Goal: Information Seeking & Learning: Learn about a topic

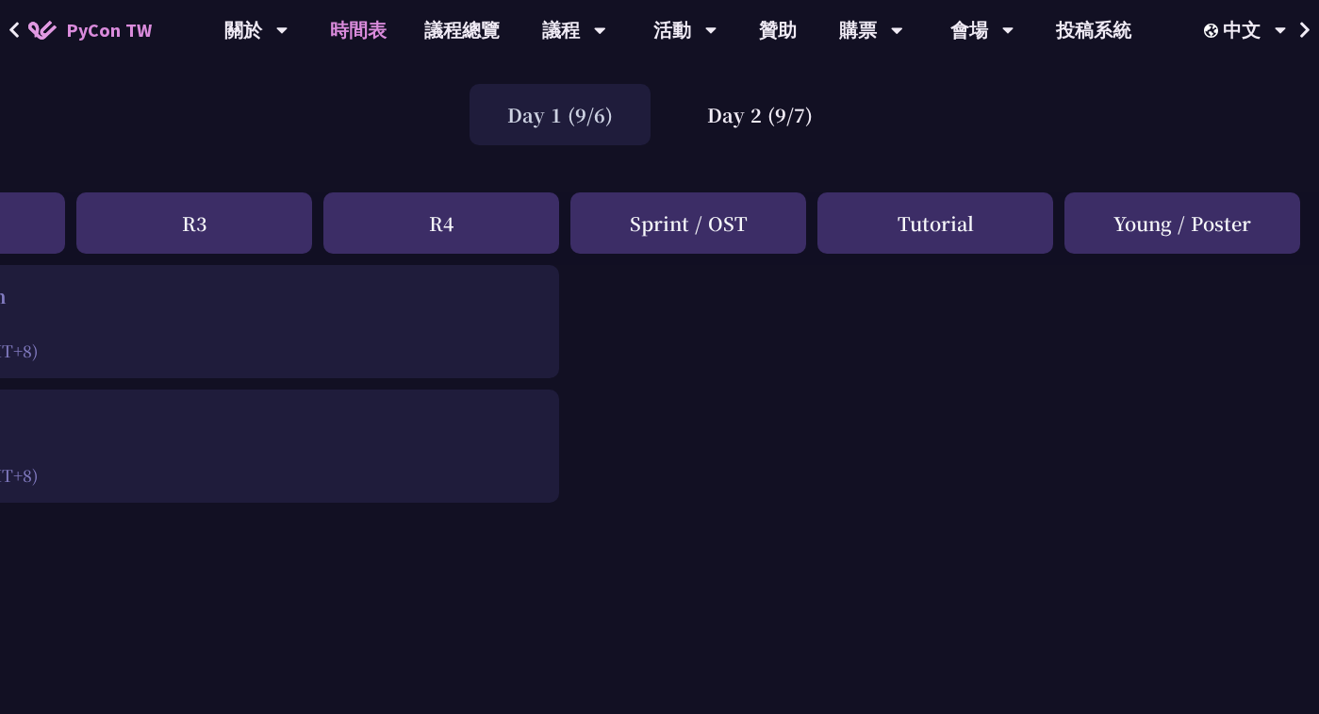
scroll to position [0, 684]
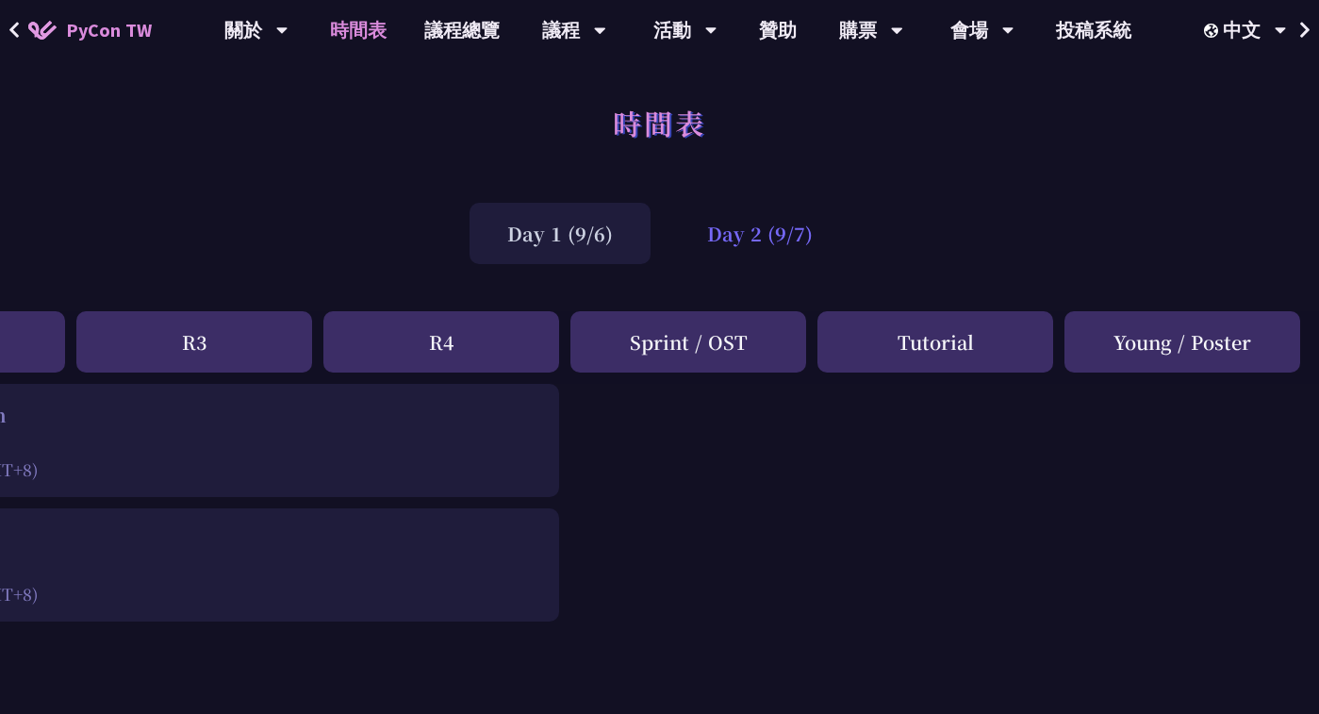
click at [740, 236] on div "Day 2 (9/7)" at bounding box center [760, 233] width 181 height 61
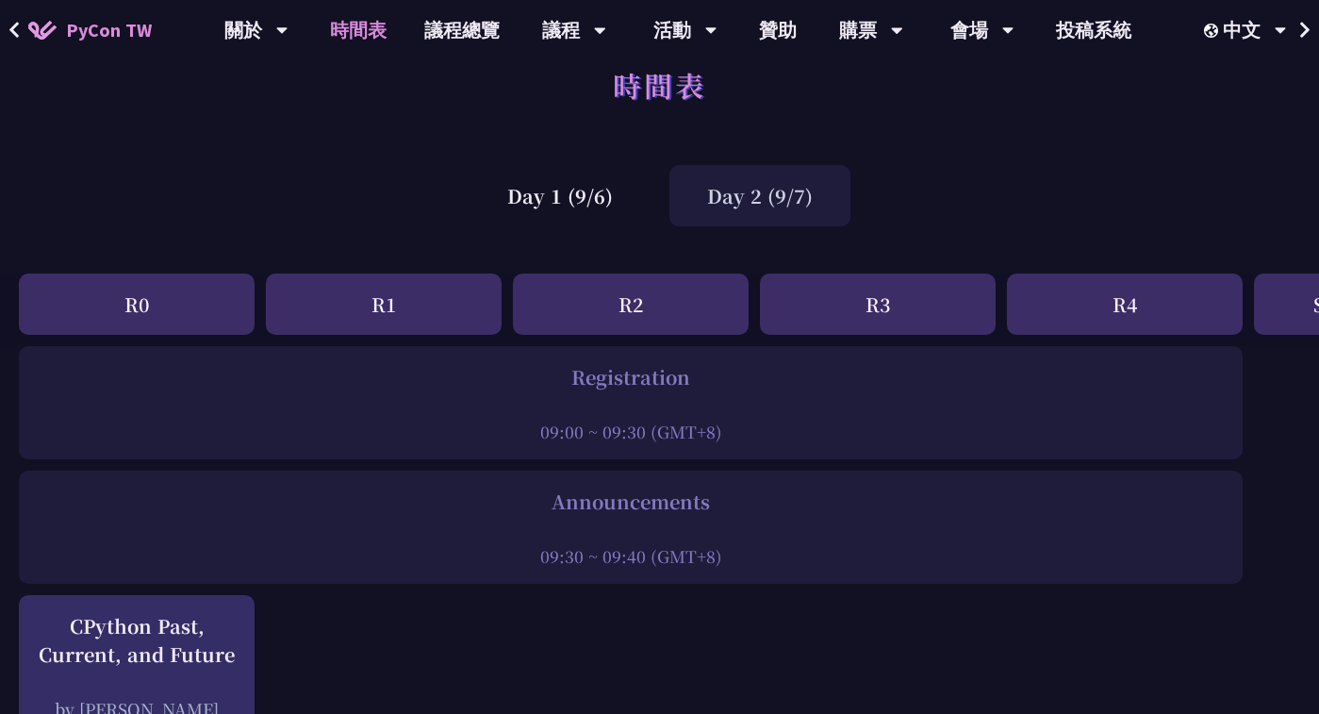
scroll to position [108, 0]
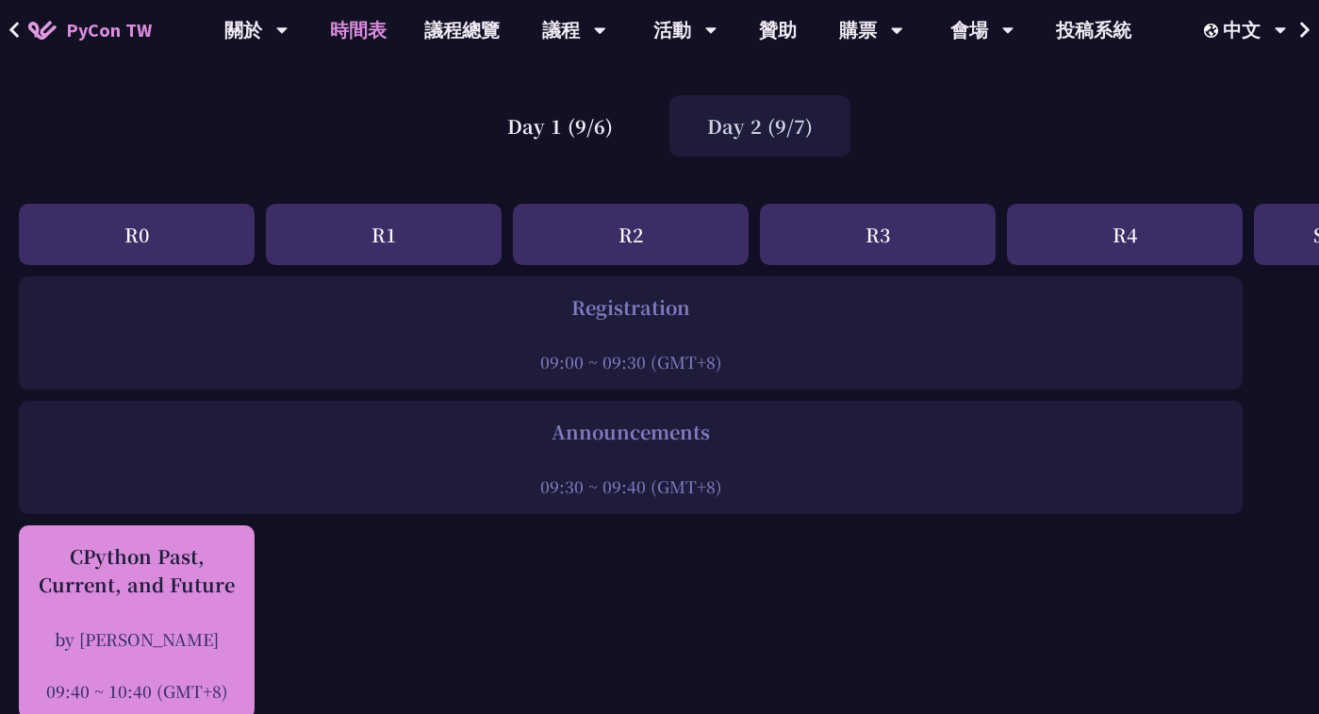
click at [205, 611] on div "CPython Past, Current, and Future by [PERSON_NAME] 09:40 ~ 10:40 (GMT+8)" at bounding box center [136, 622] width 217 height 160
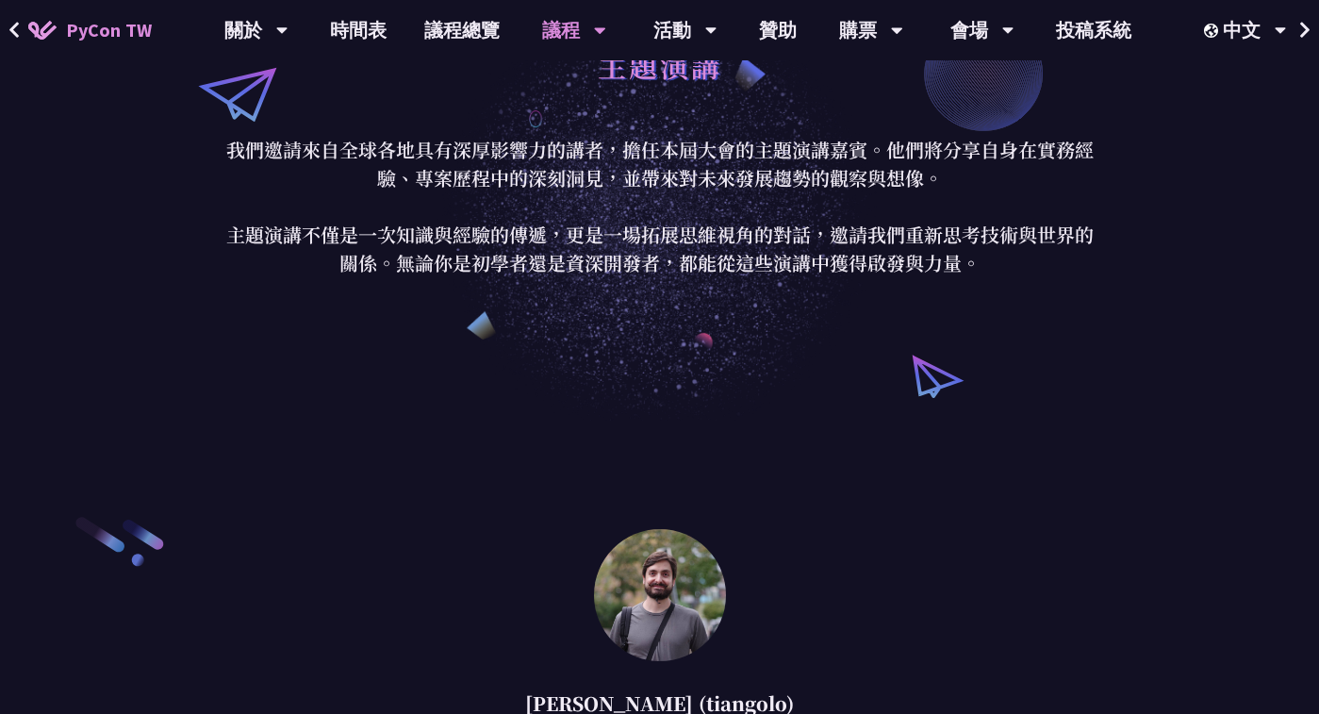
scroll to position [2558, 0]
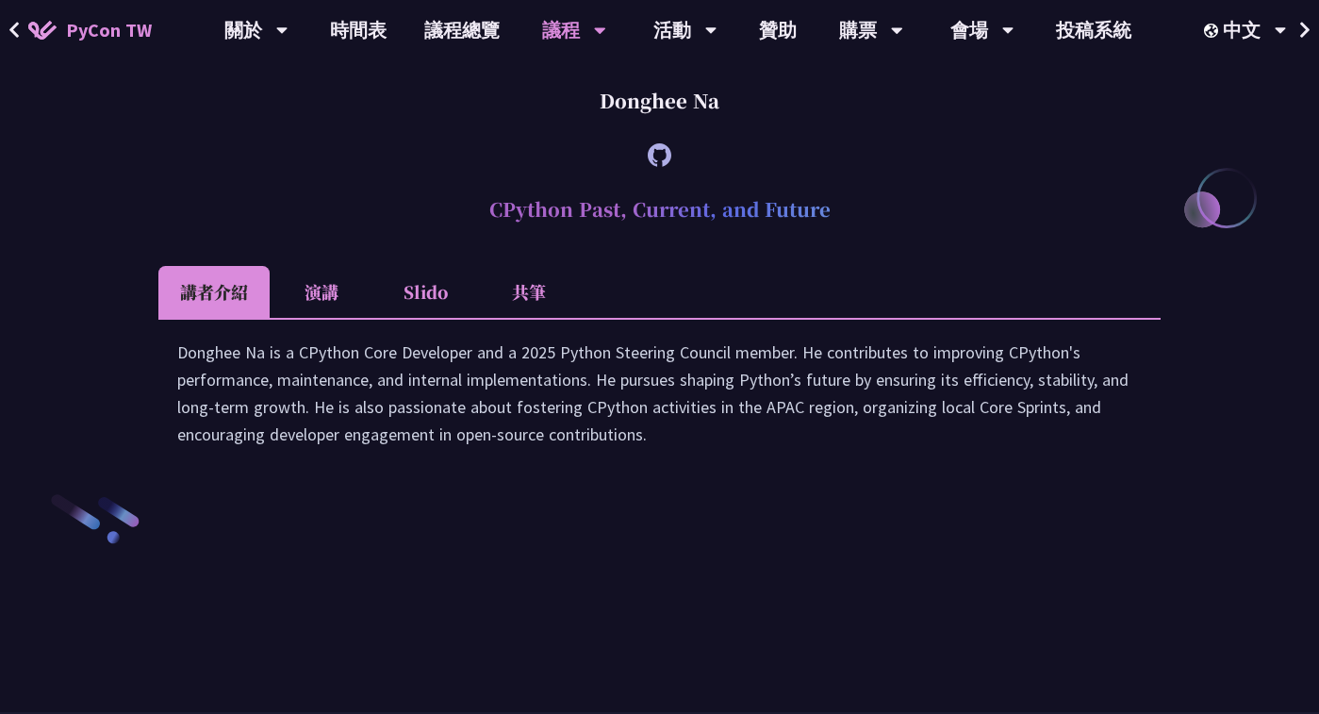
click at [426, 318] on li "Slido" at bounding box center [425, 292] width 104 height 52
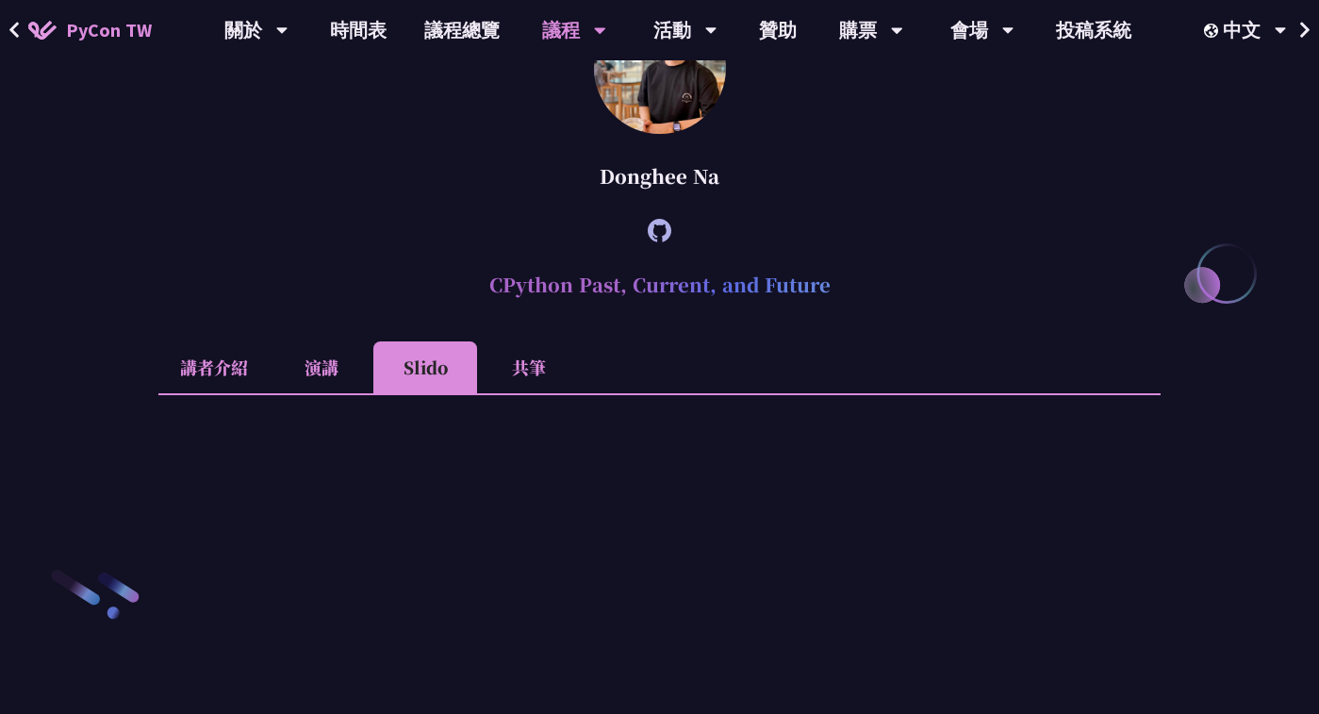
scroll to position [2394, 0]
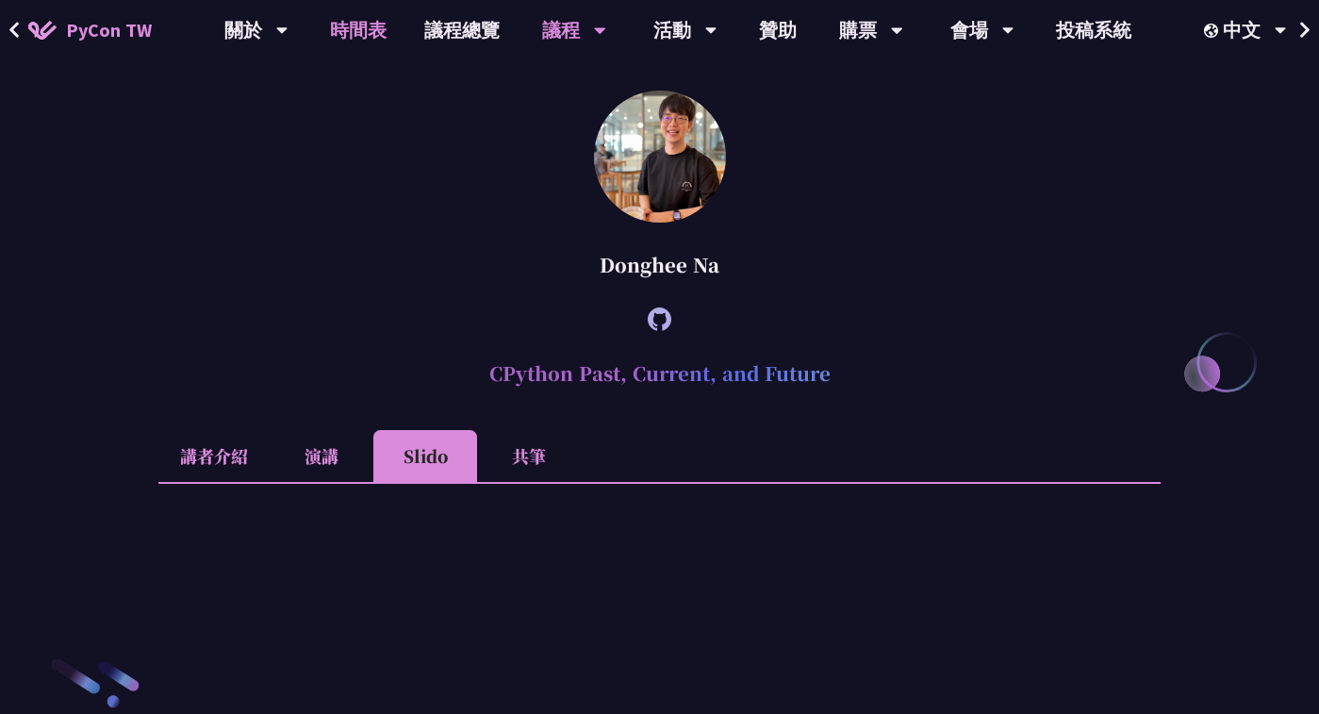
click at [355, 47] on link "時間表" at bounding box center [358, 30] width 94 height 60
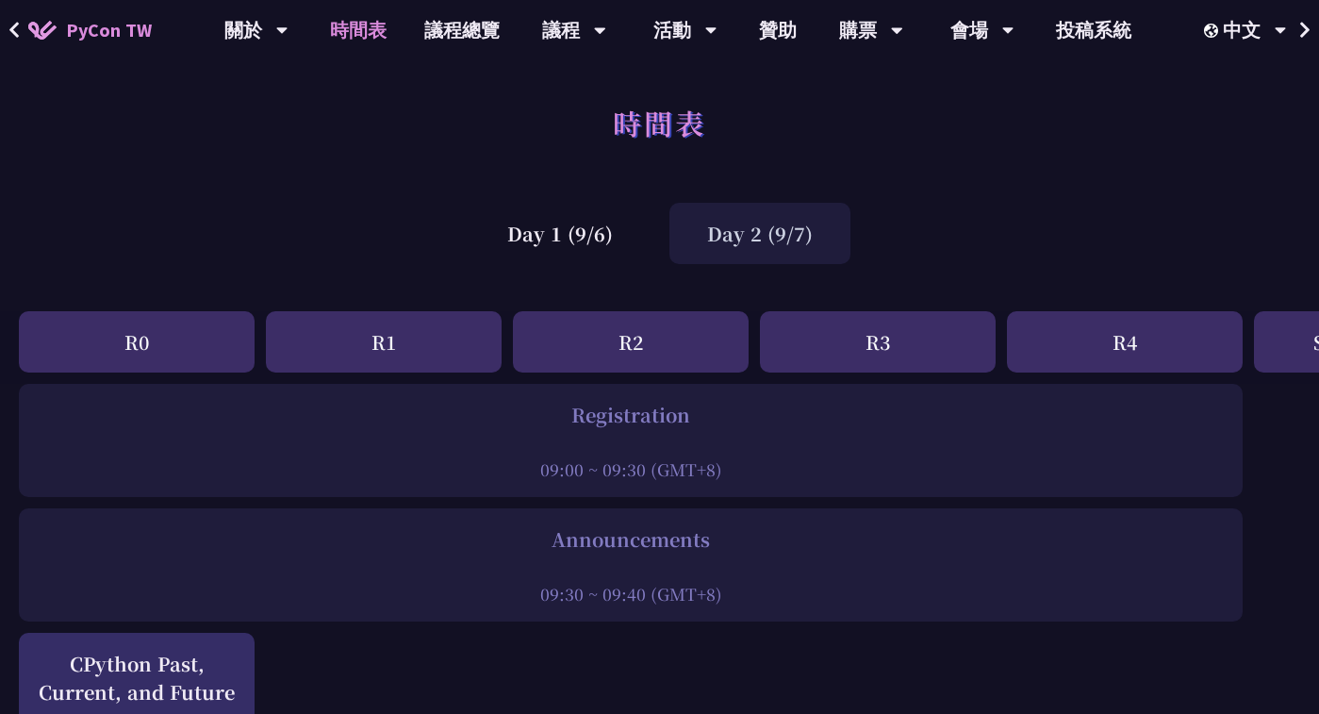
scroll to position [108, 0]
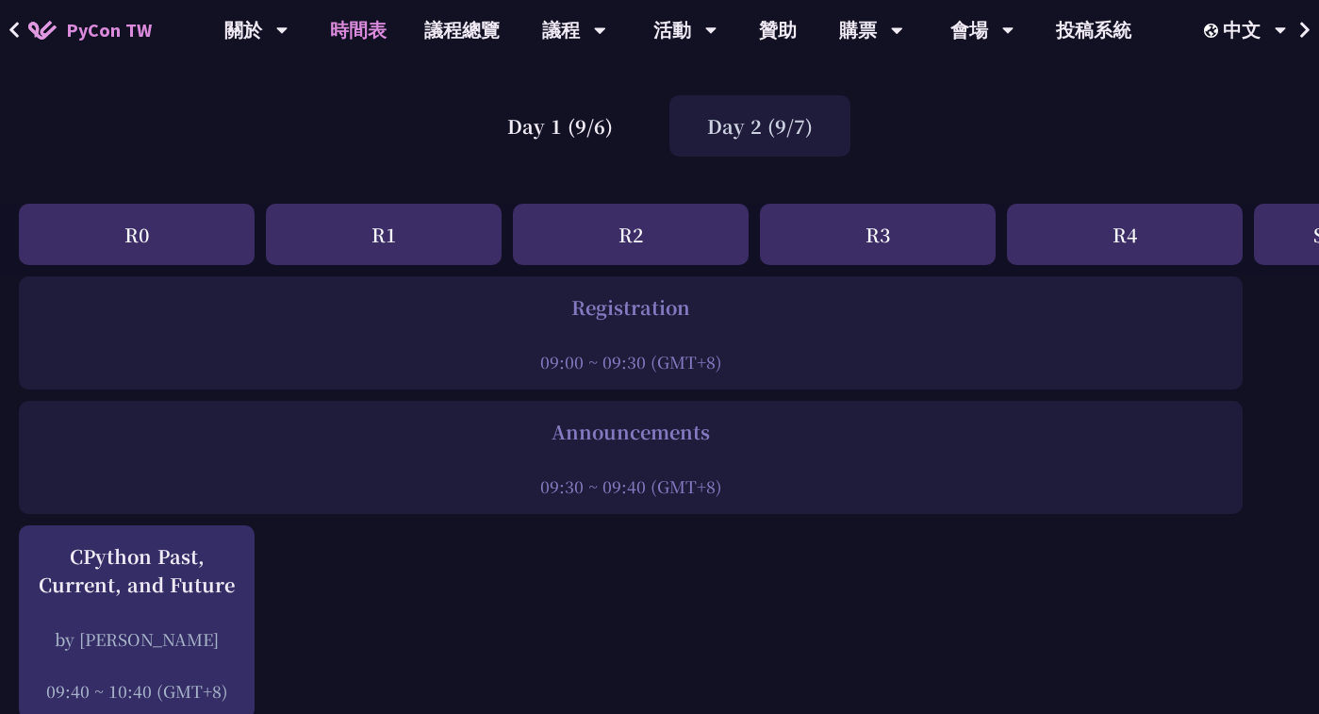
click at [717, 125] on div "Day 2 (9/7)" at bounding box center [760, 125] width 181 height 61
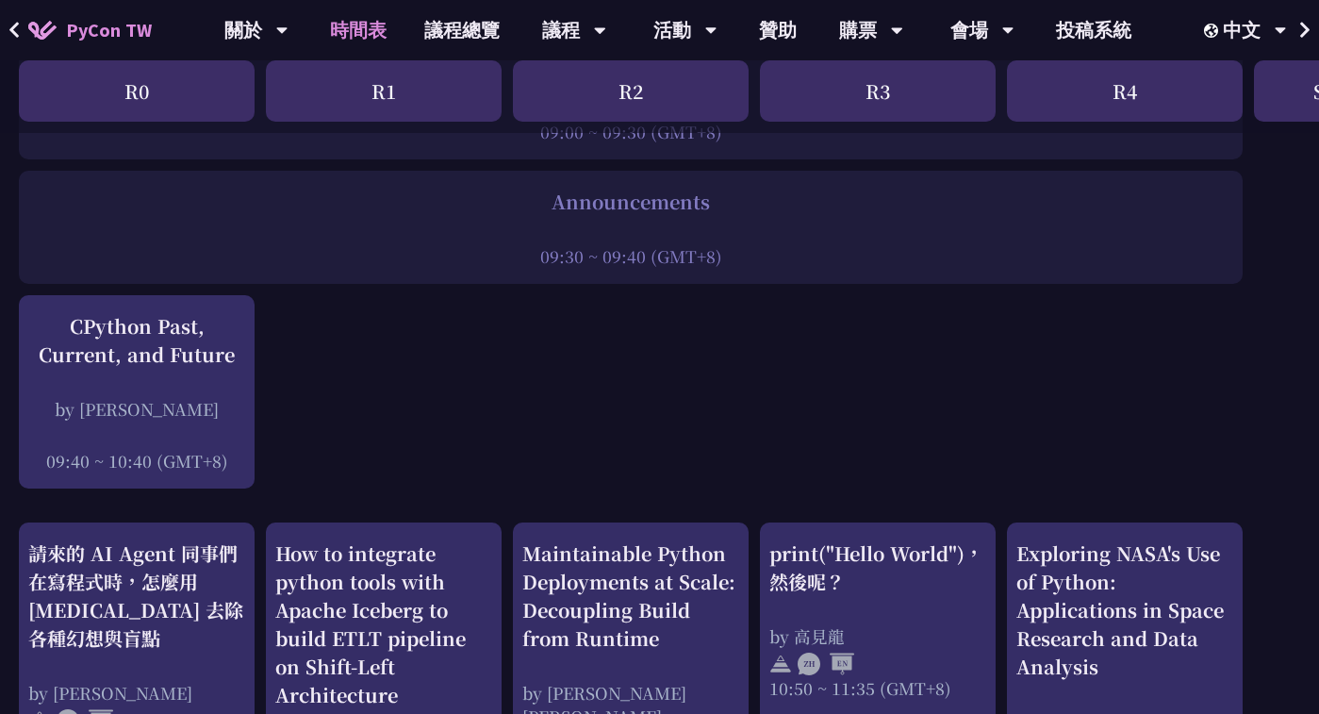
scroll to position [381, 0]
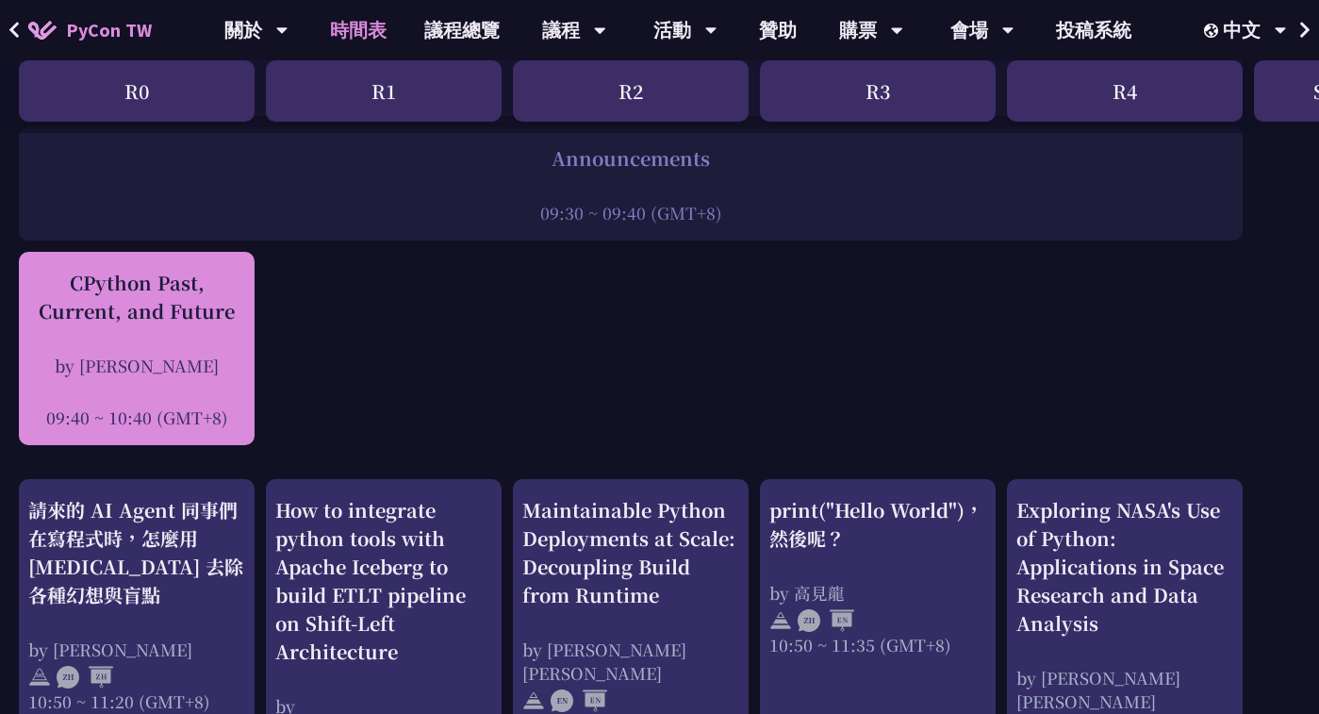
click at [175, 299] on div "CPython Past, Current, and Future" at bounding box center [136, 297] width 217 height 57
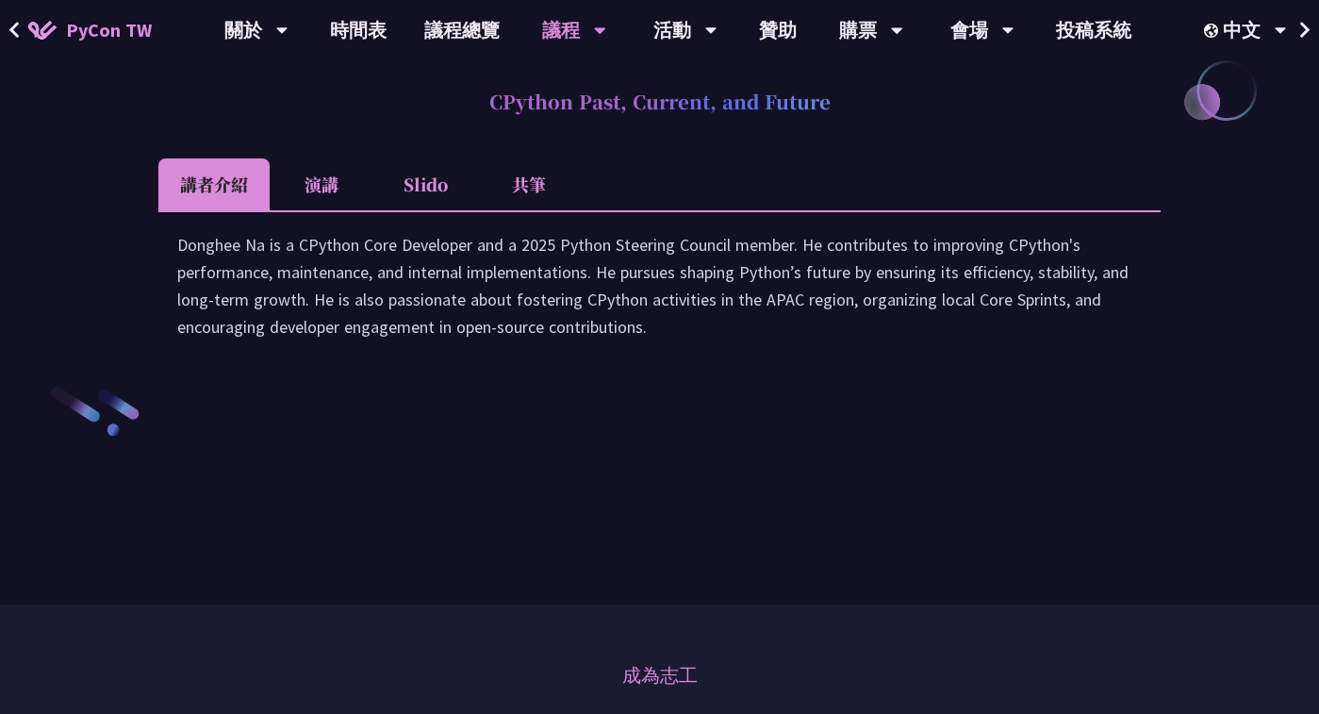
scroll to position [2658, 0]
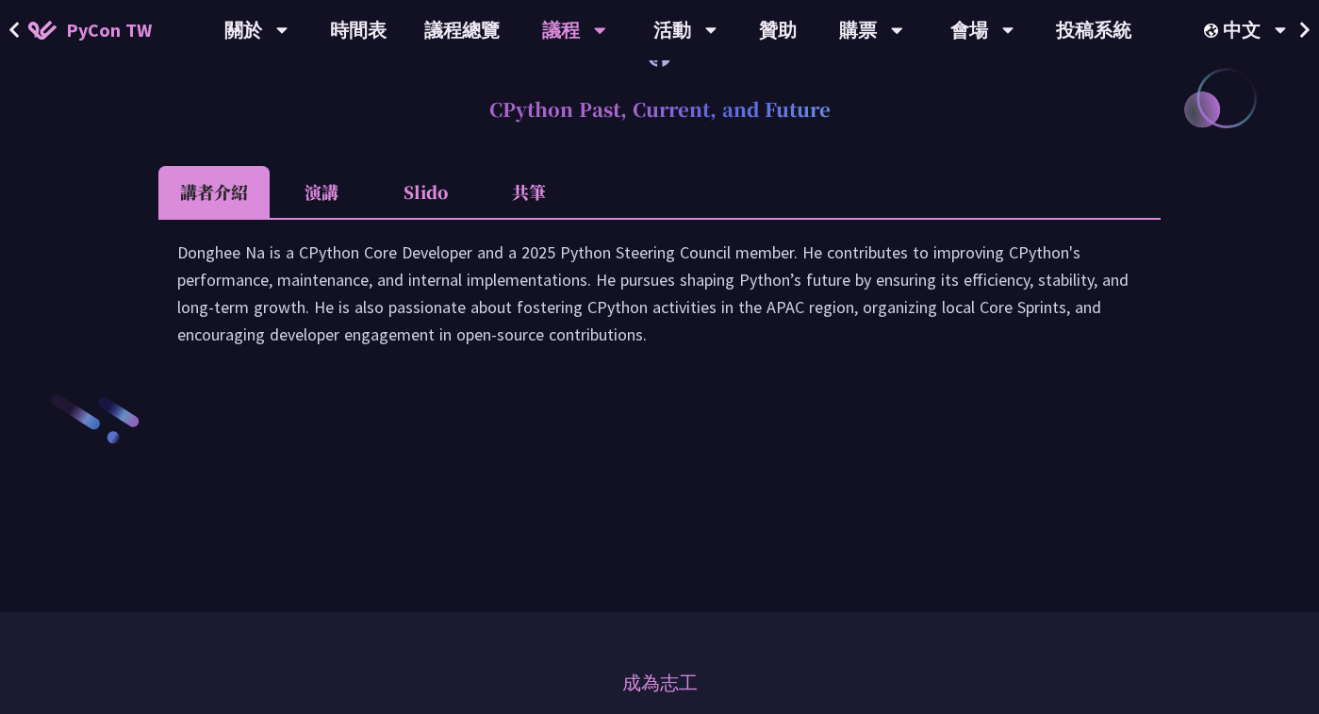
click at [414, 218] on li "Slido" at bounding box center [425, 192] width 104 height 52
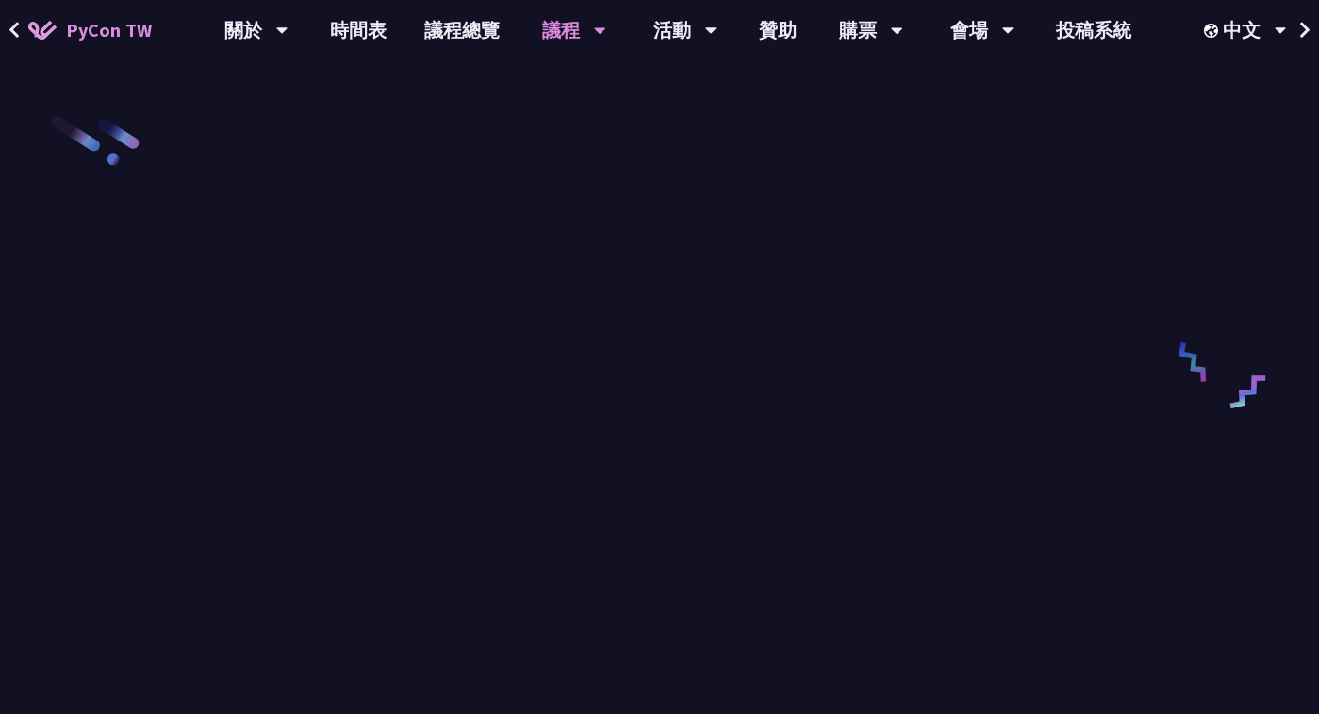
scroll to position [2938, 0]
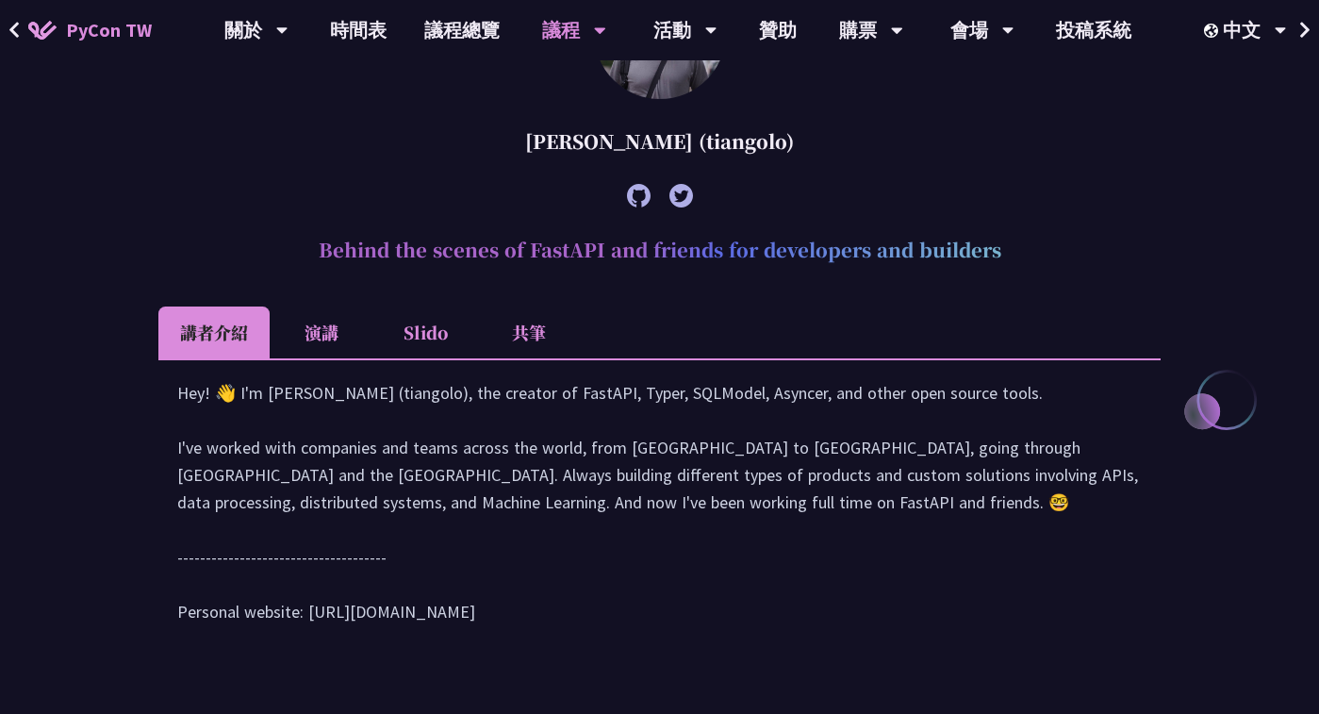
click at [406, 338] on li "Slido" at bounding box center [425, 333] width 104 height 52
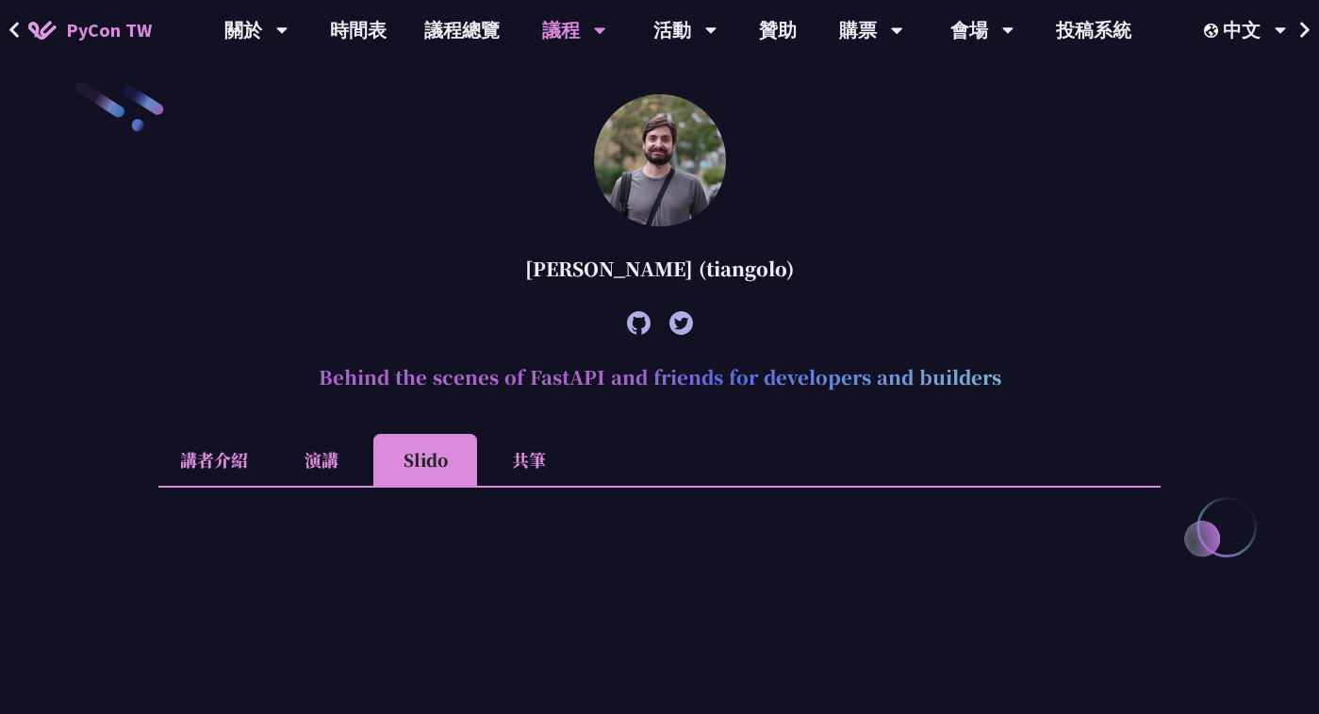
scroll to position [421, 0]
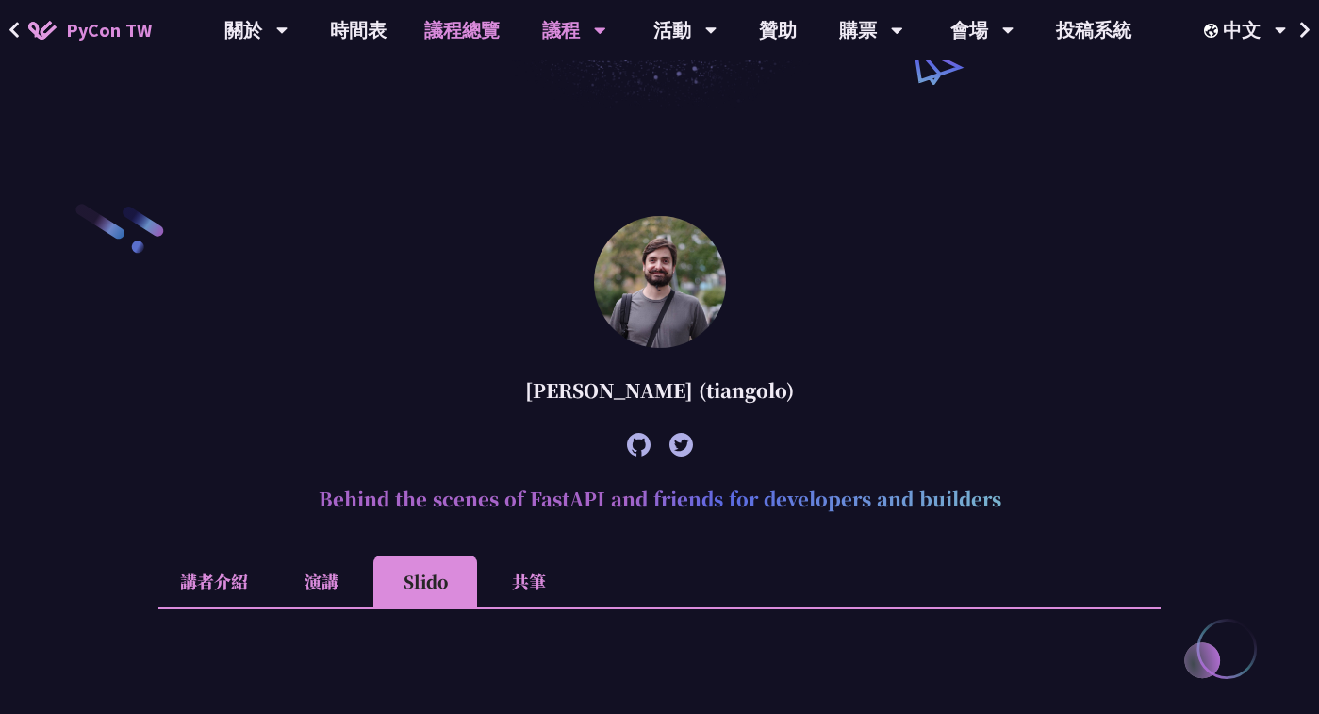
click at [443, 30] on link "議程總覽" at bounding box center [462, 30] width 113 height 60
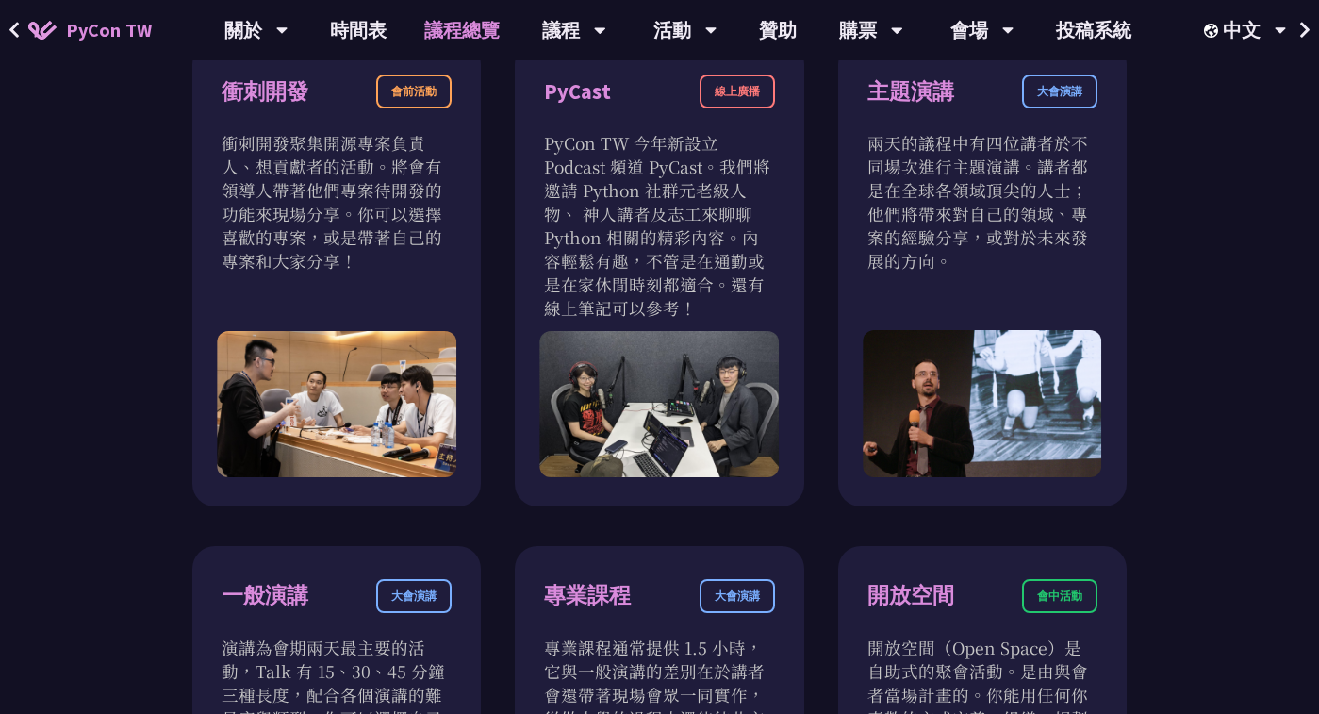
scroll to position [722, 0]
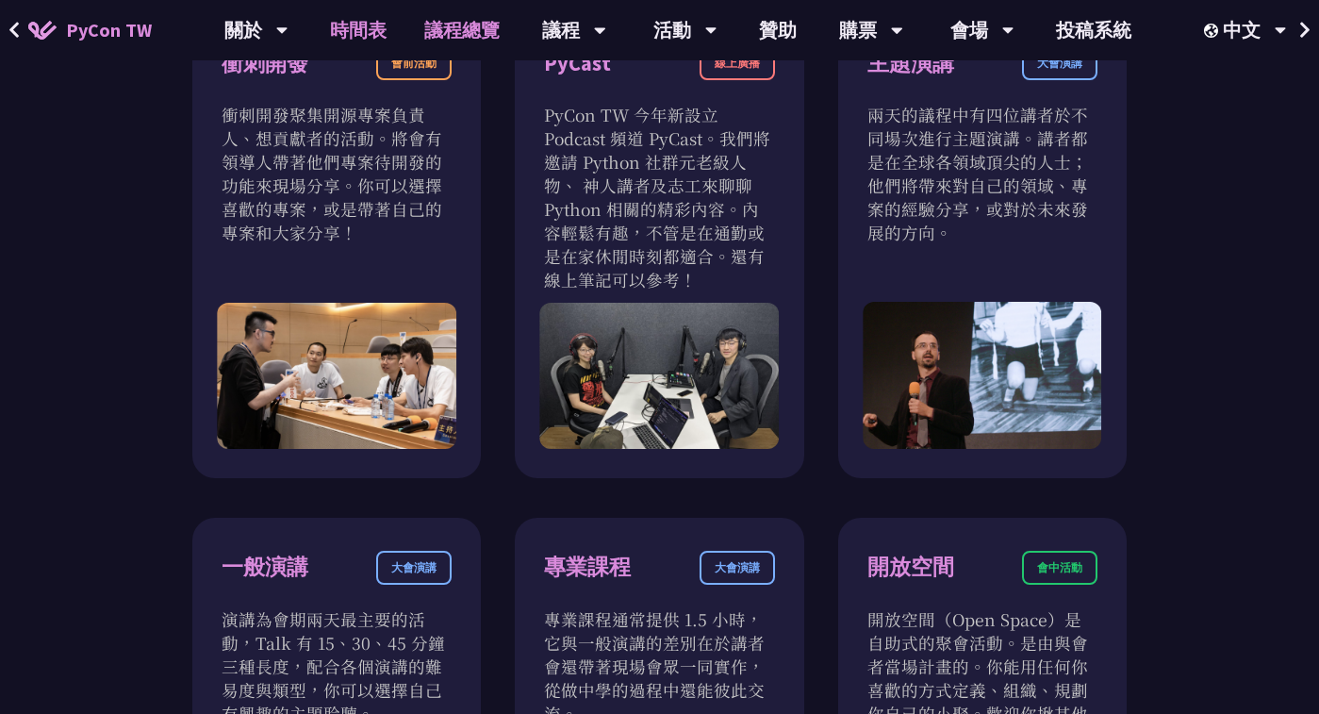
click at [358, 30] on link "時間表" at bounding box center [358, 30] width 94 height 60
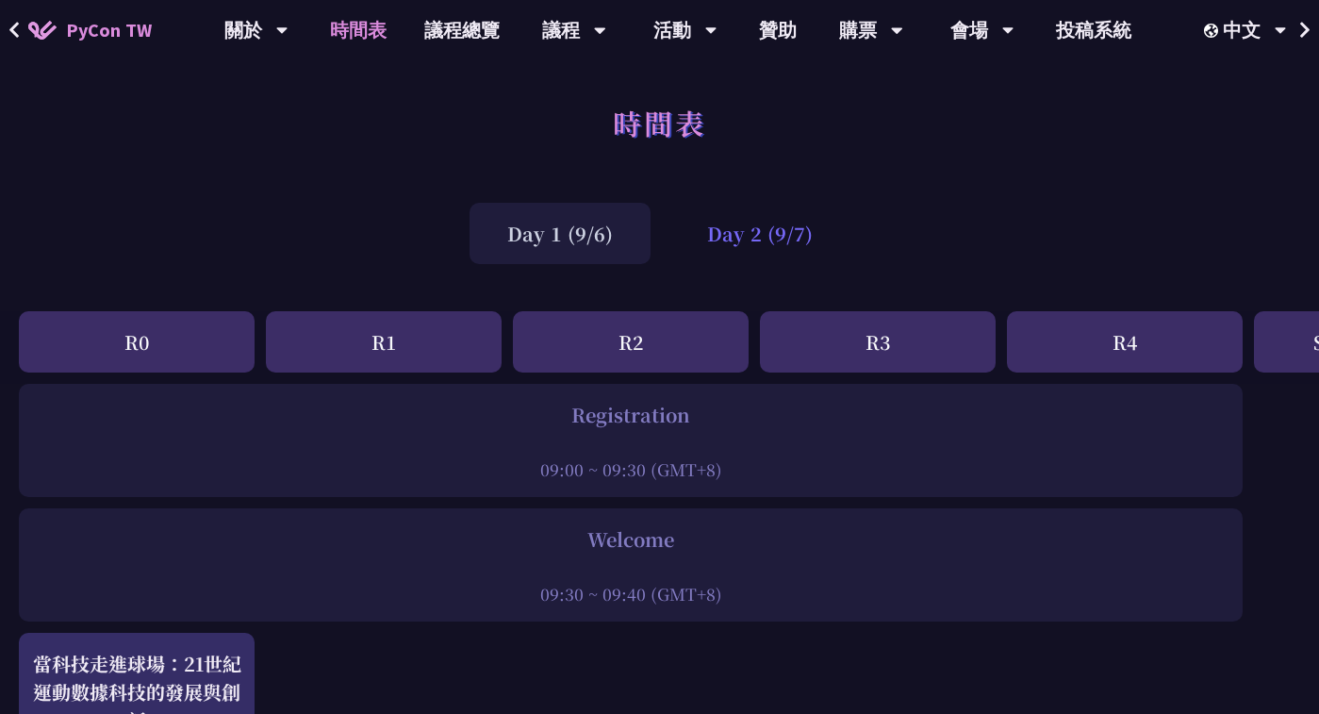
click at [745, 235] on div "Day 2 (9/7)" at bounding box center [760, 233] width 181 height 61
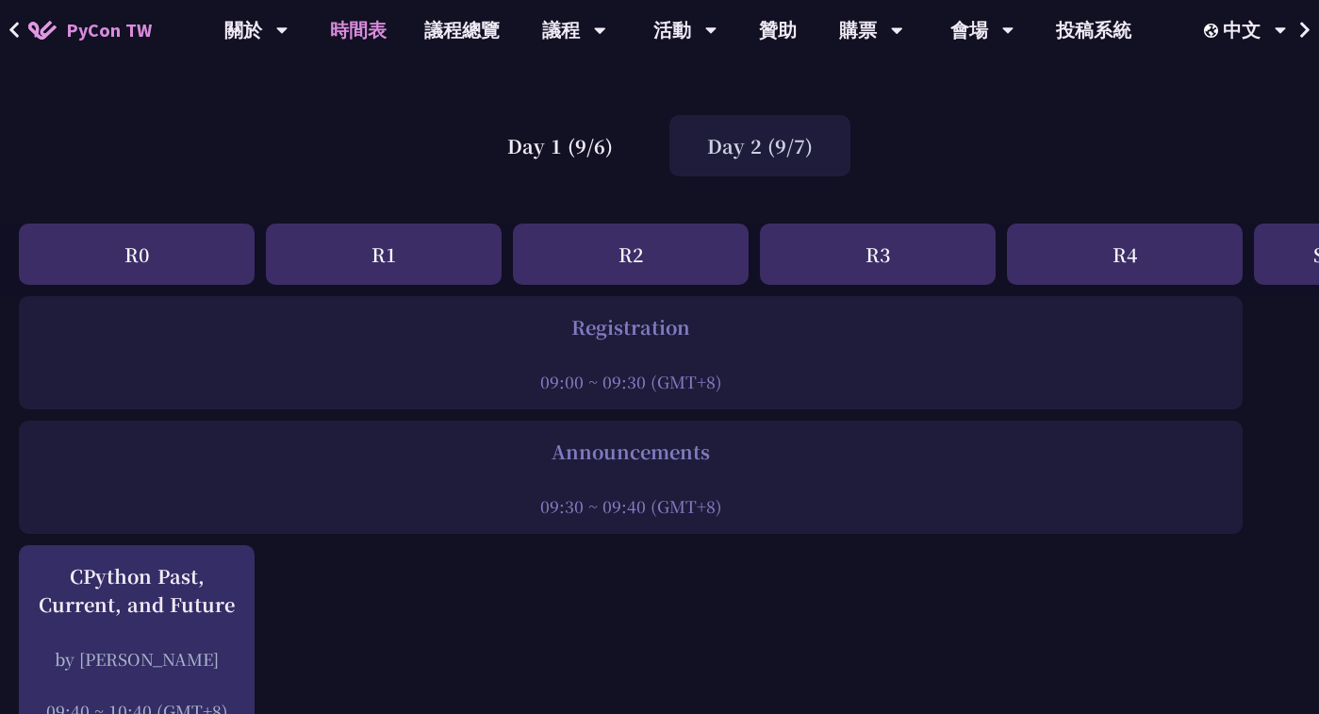
scroll to position [283, 0]
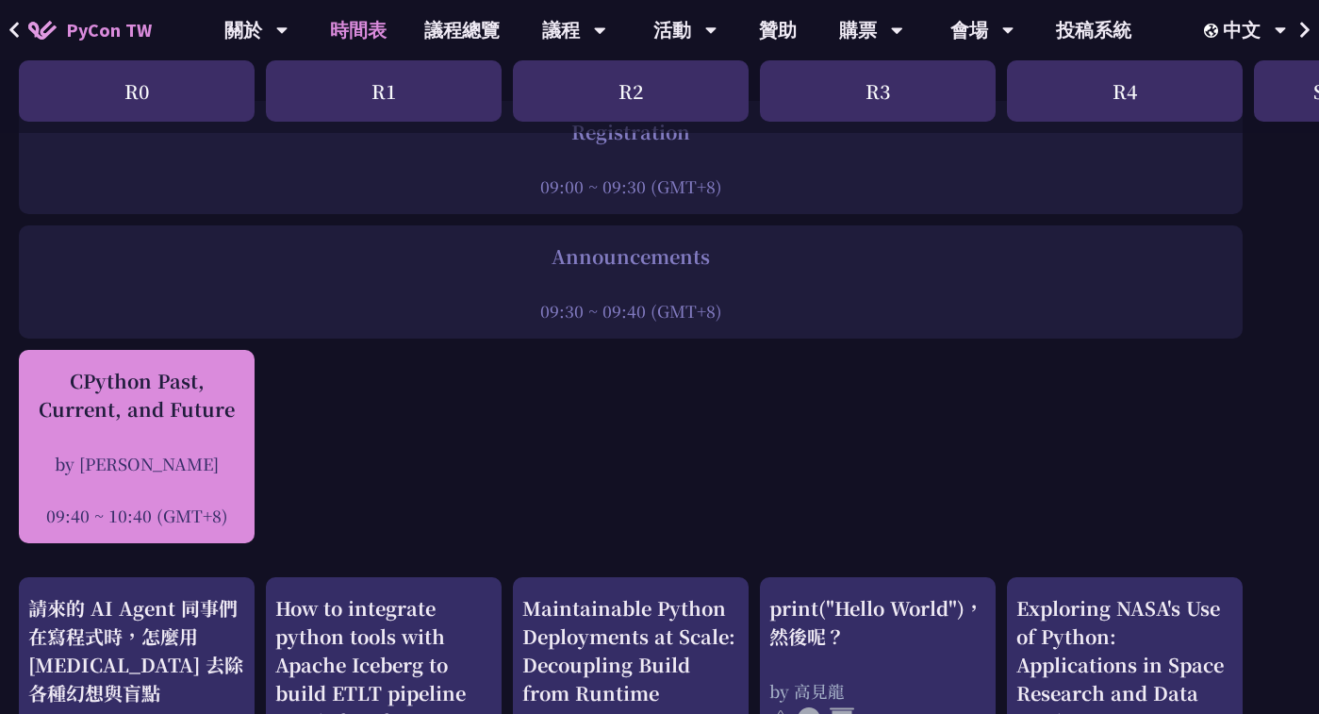
click at [138, 439] on div "CPython Past, Current, and Future by [PERSON_NAME] 09:40 ~ 10:40 (GMT+8)" at bounding box center [136, 447] width 217 height 160
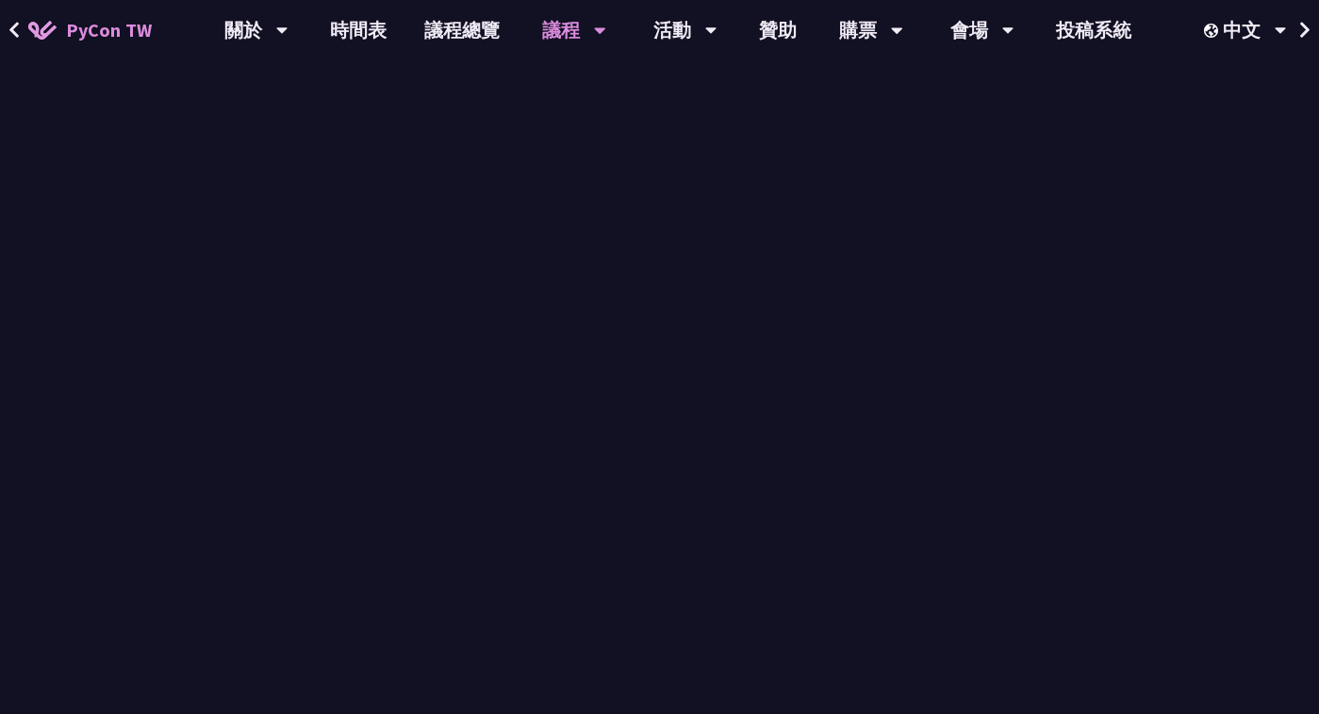
scroll to position [2558, 0]
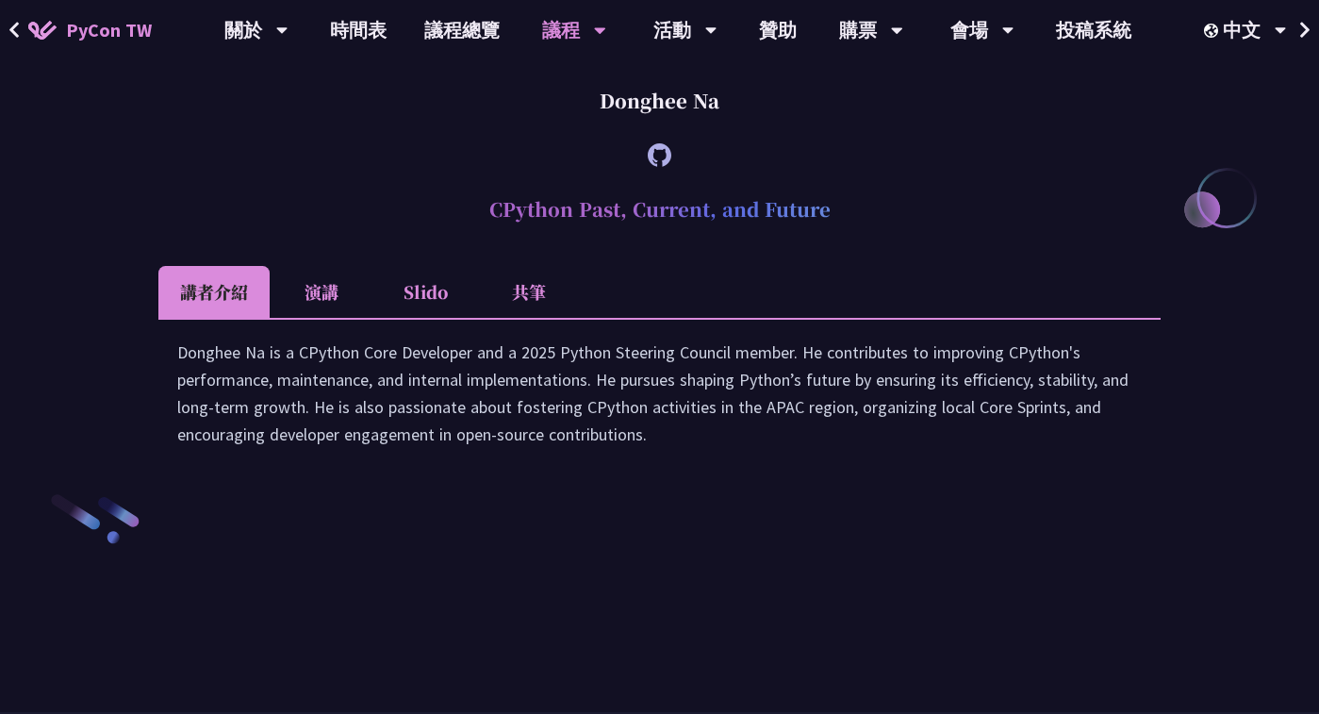
click at [406, 318] on li "Slido" at bounding box center [425, 292] width 104 height 52
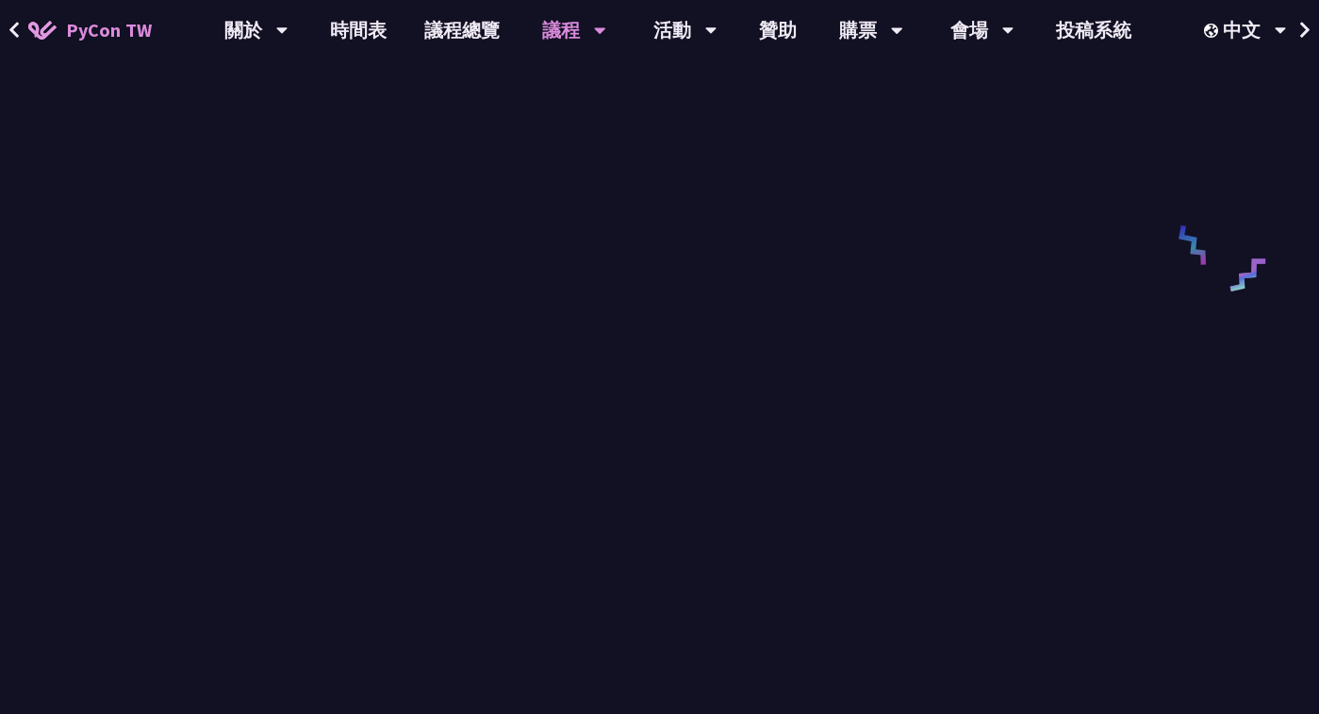
scroll to position [3057, 0]
click at [355, 41] on link "時間表" at bounding box center [358, 30] width 94 height 60
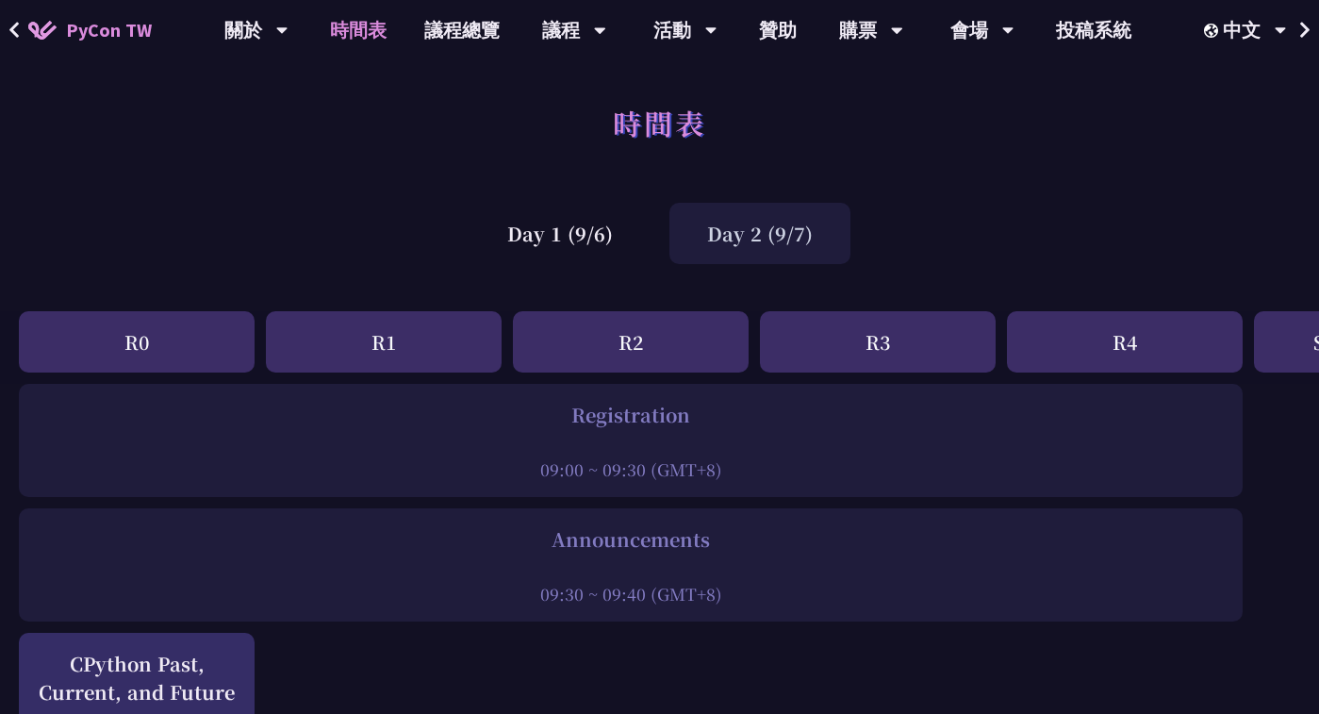
click at [737, 222] on div "Day 2 (9/7)" at bounding box center [760, 233] width 181 height 61
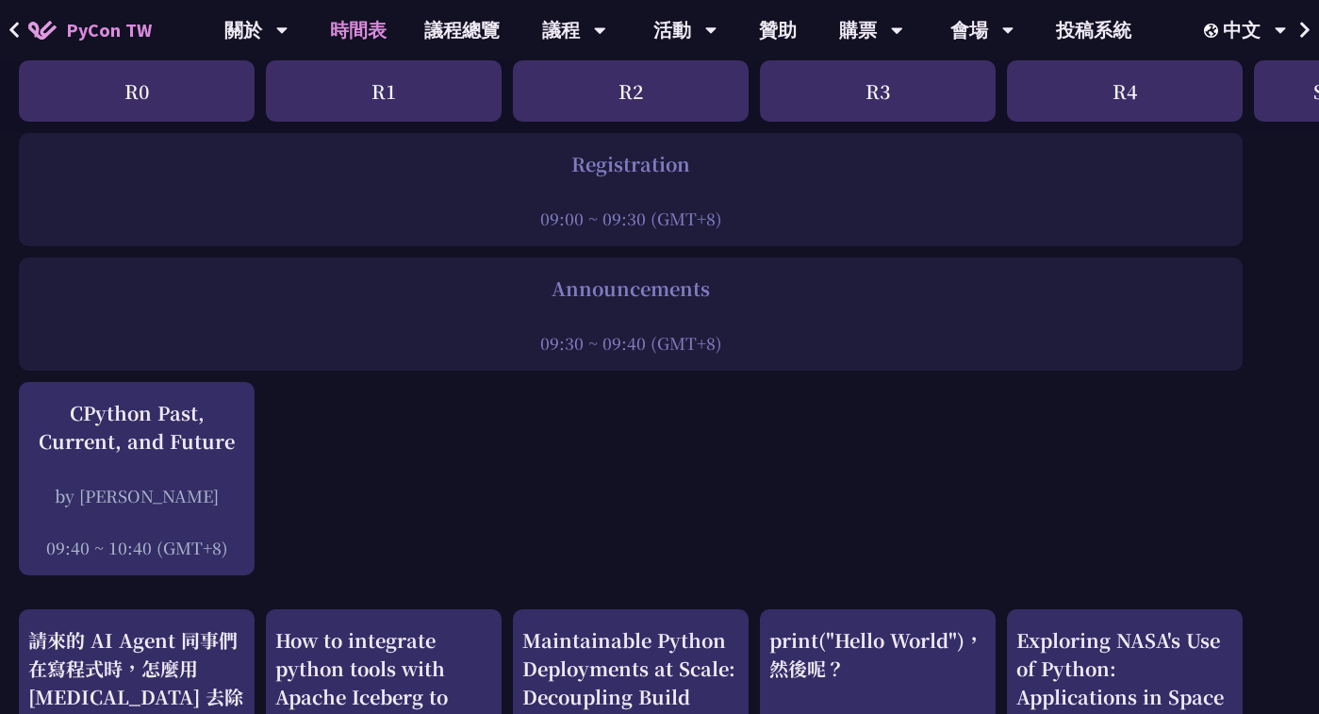
scroll to position [238, 0]
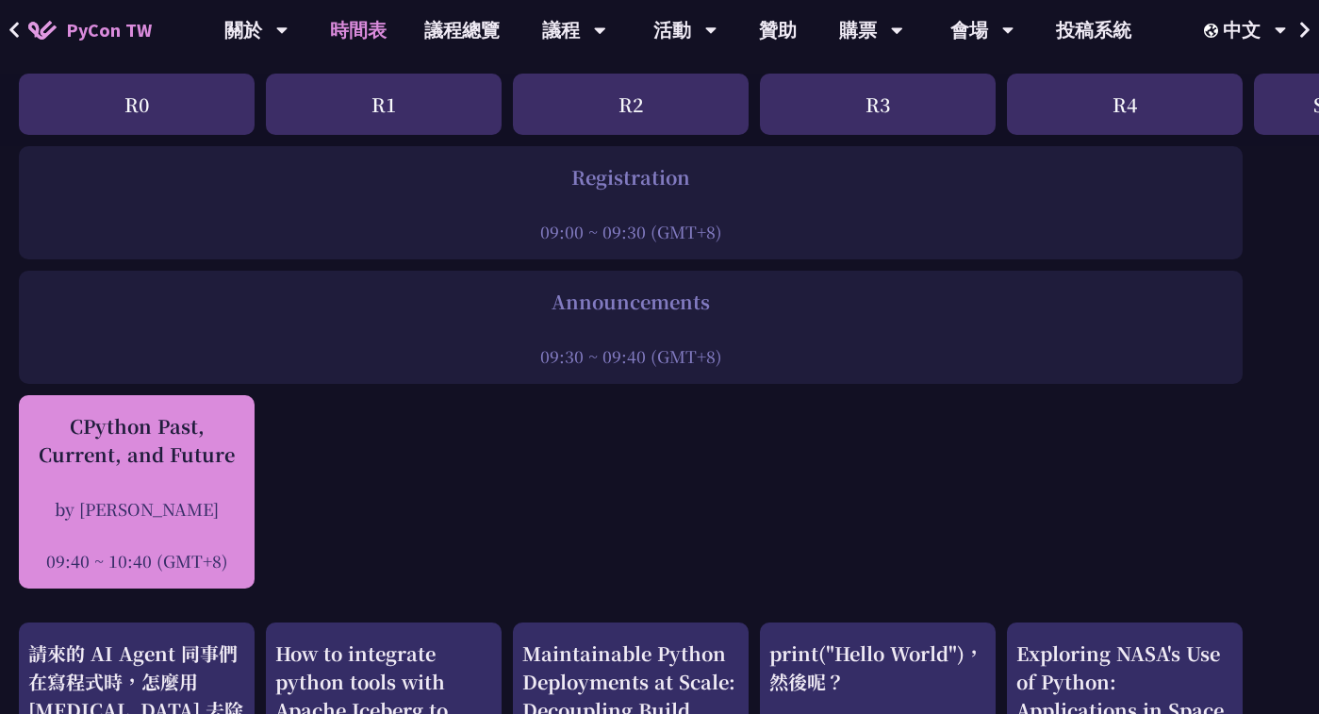
click at [214, 466] on div "CPython Past, Current, and Future" at bounding box center [136, 440] width 217 height 57
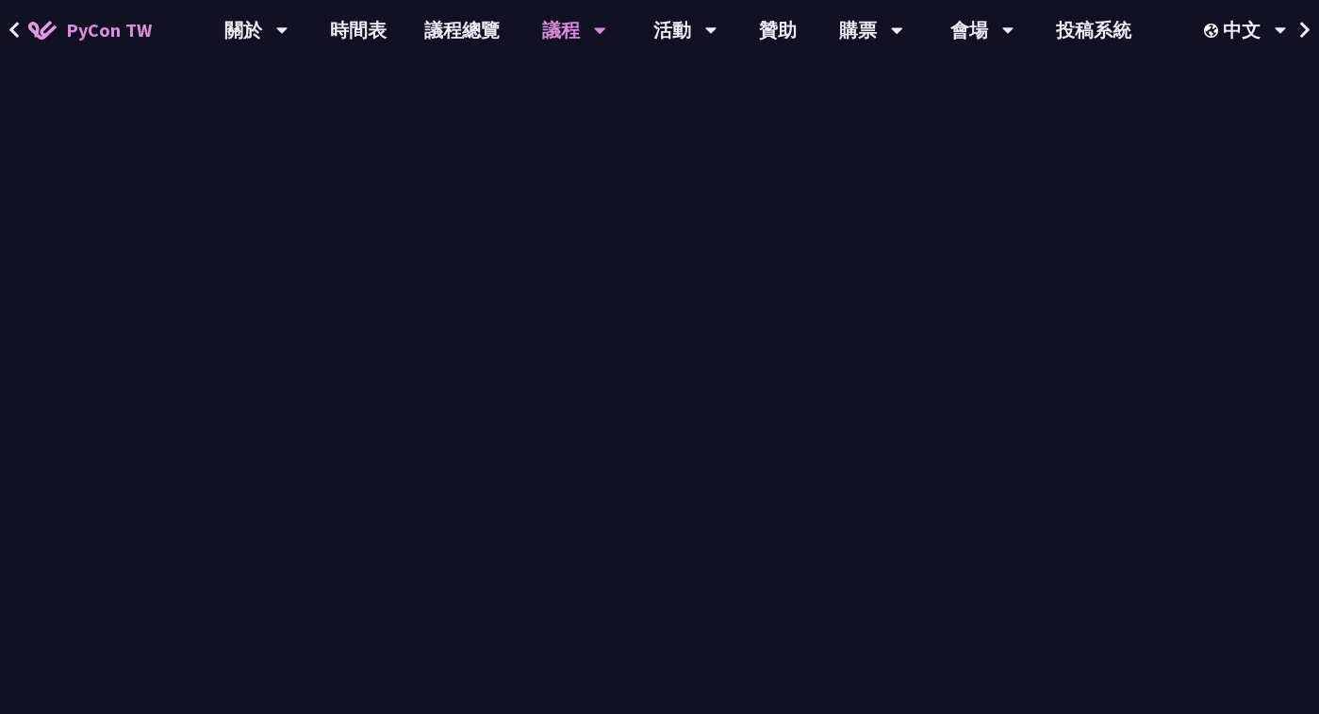
scroll to position [2558, 0]
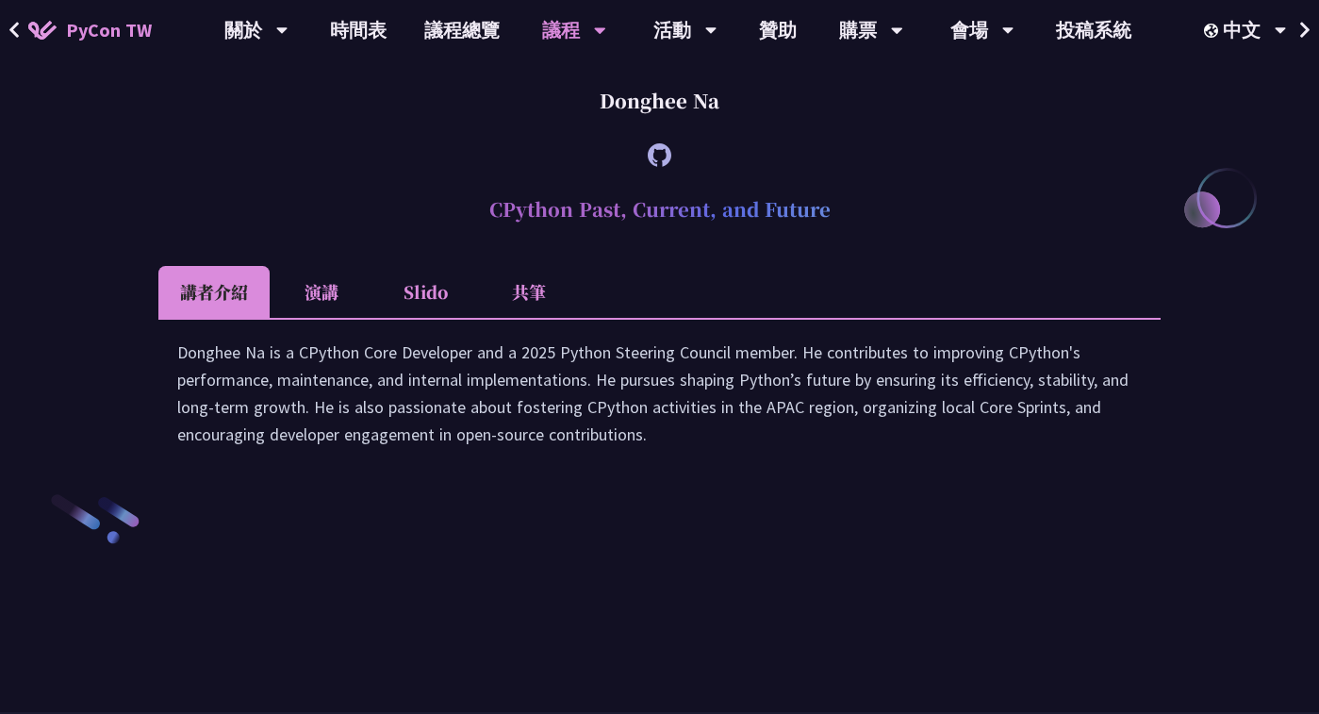
click at [408, 318] on li "Slido" at bounding box center [425, 292] width 104 height 52
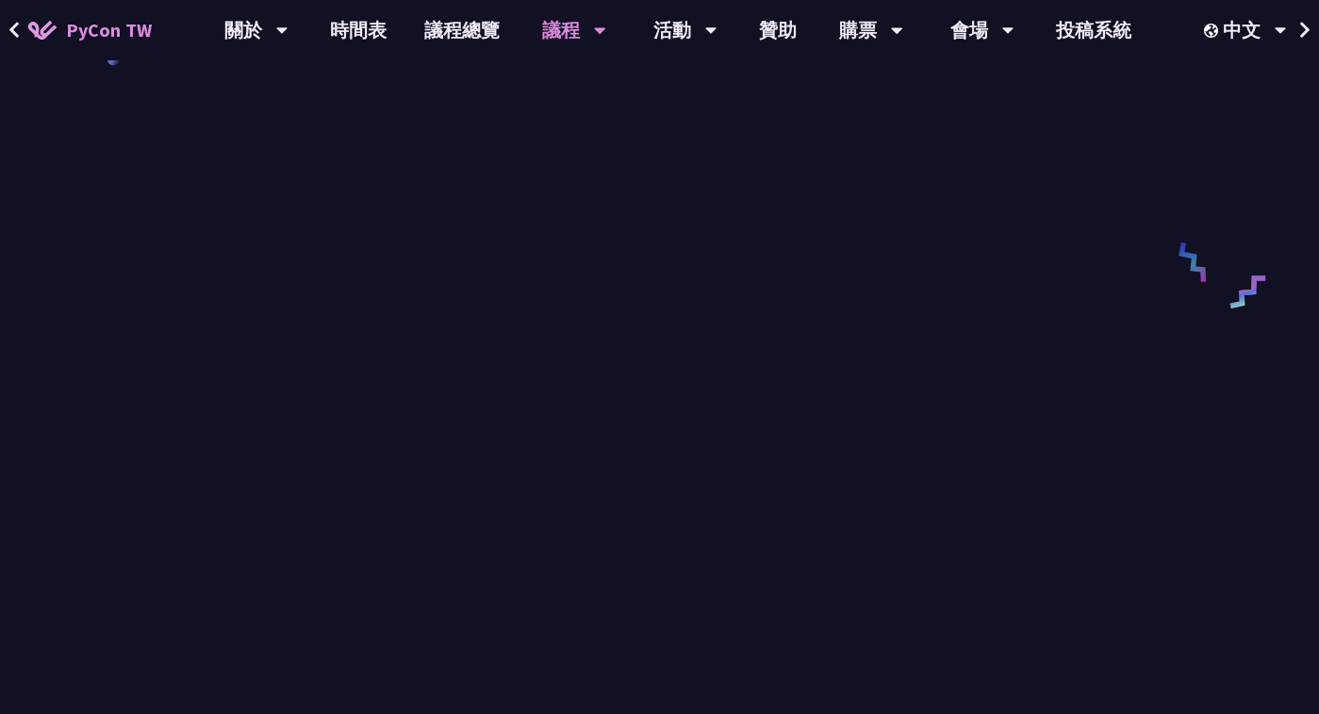
scroll to position [3034, 0]
click at [363, 30] on link "時間表" at bounding box center [358, 30] width 94 height 60
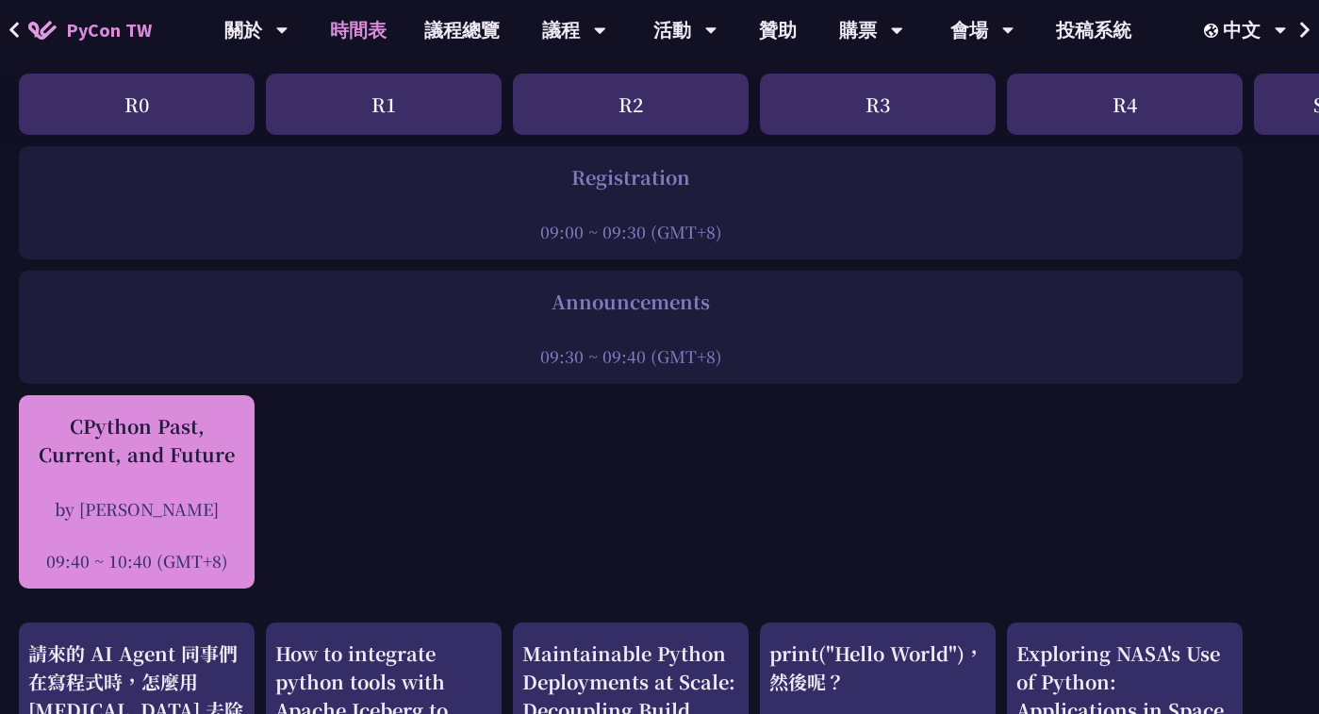
click at [195, 423] on div "CPython Past, Current, and Future" at bounding box center [136, 440] width 217 height 57
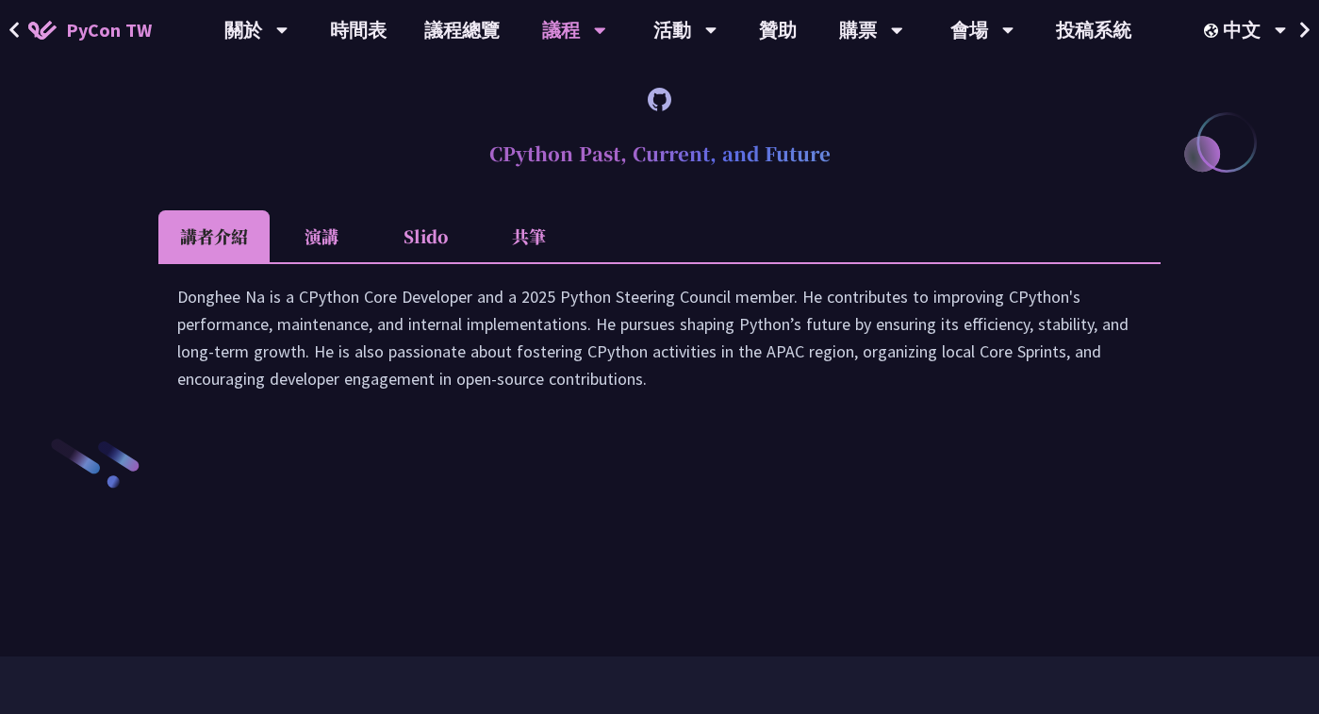
scroll to position [2621, 0]
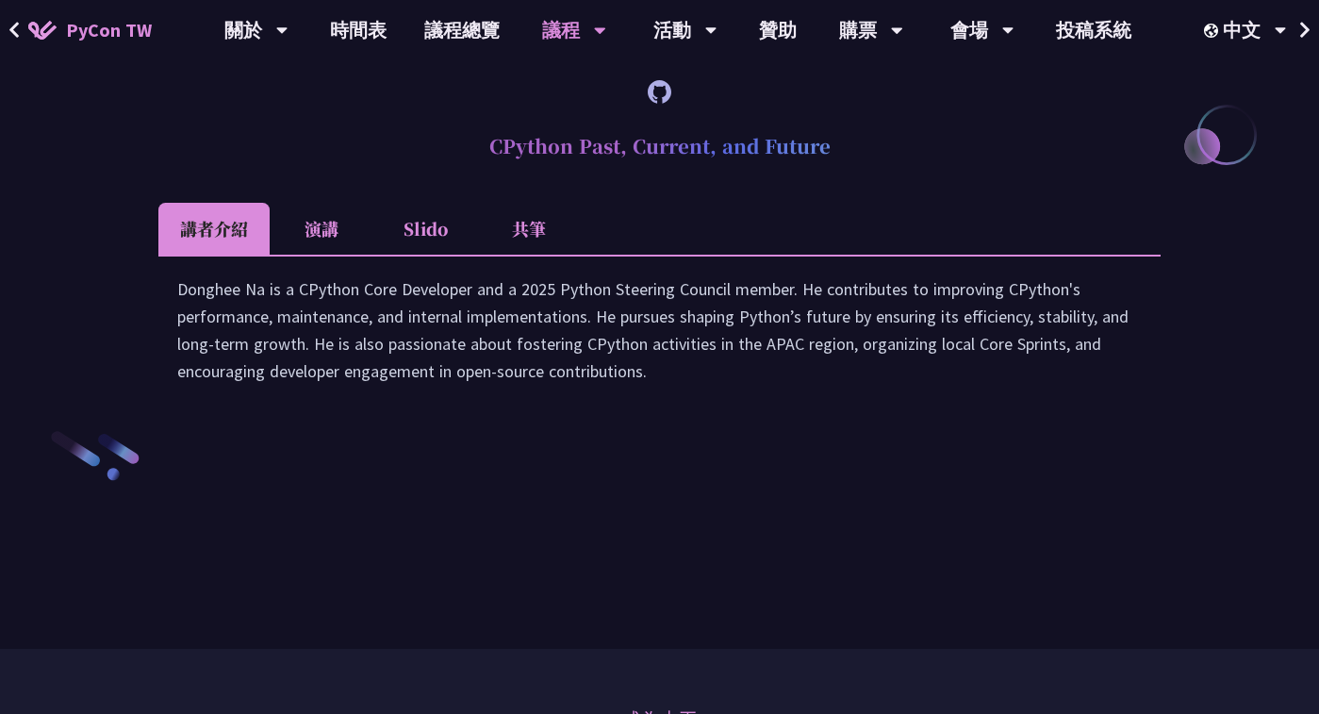
click at [439, 255] on li "Slido" at bounding box center [425, 229] width 104 height 52
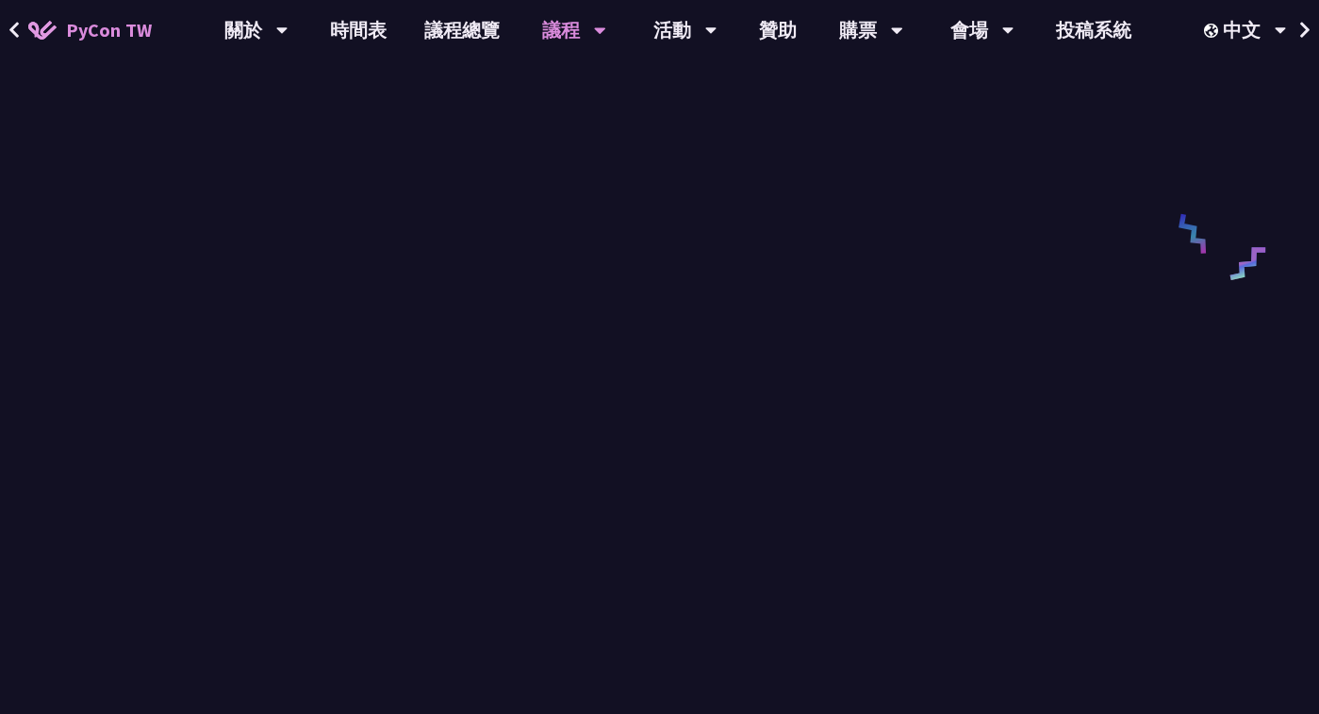
scroll to position [3066, 0]
click at [374, 26] on link "時間表" at bounding box center [358, 30] width 94 height 60
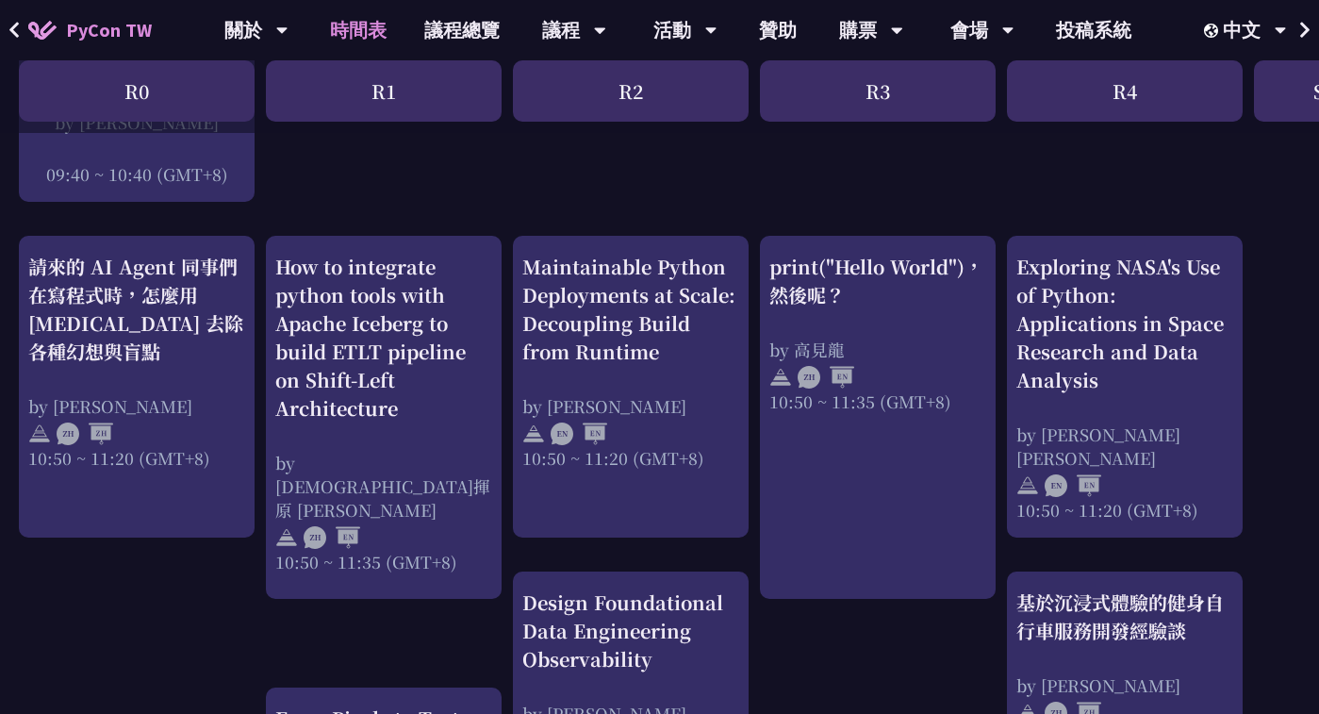
scroll to position [679, 0]
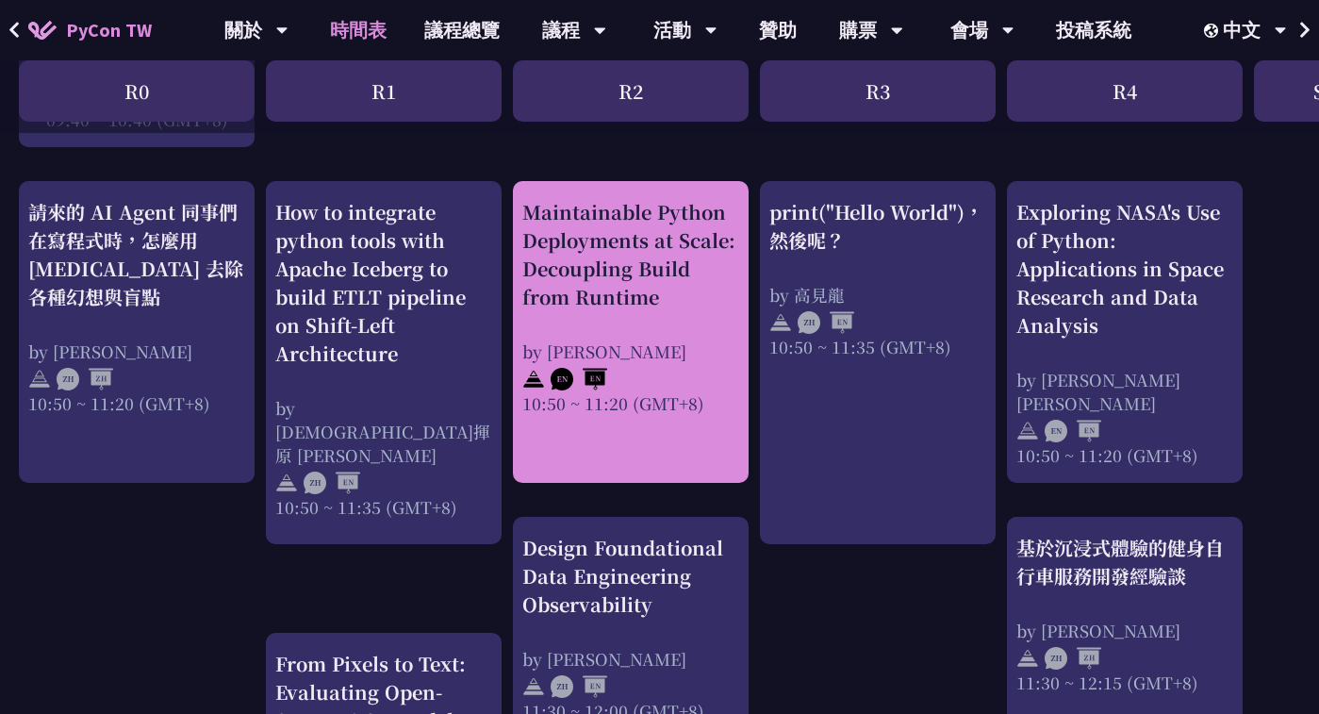
click at [550, 320] on div "Maintainable Python Deployments at Scale: Decoupling Build from Runtime by Just…" at bounding box center [630, 306] width 217 height 217
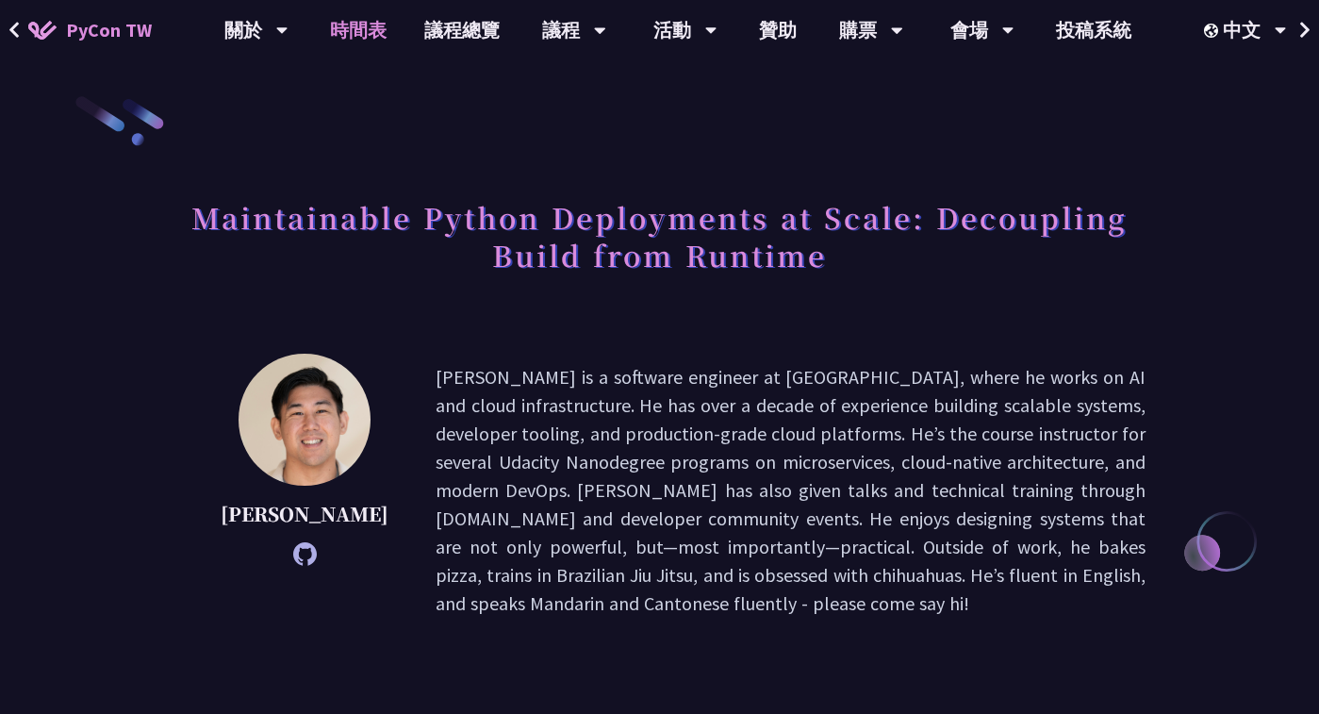
click at [356, 39] on link "時間表" at bounding box center [358, 30] width 94 height 60
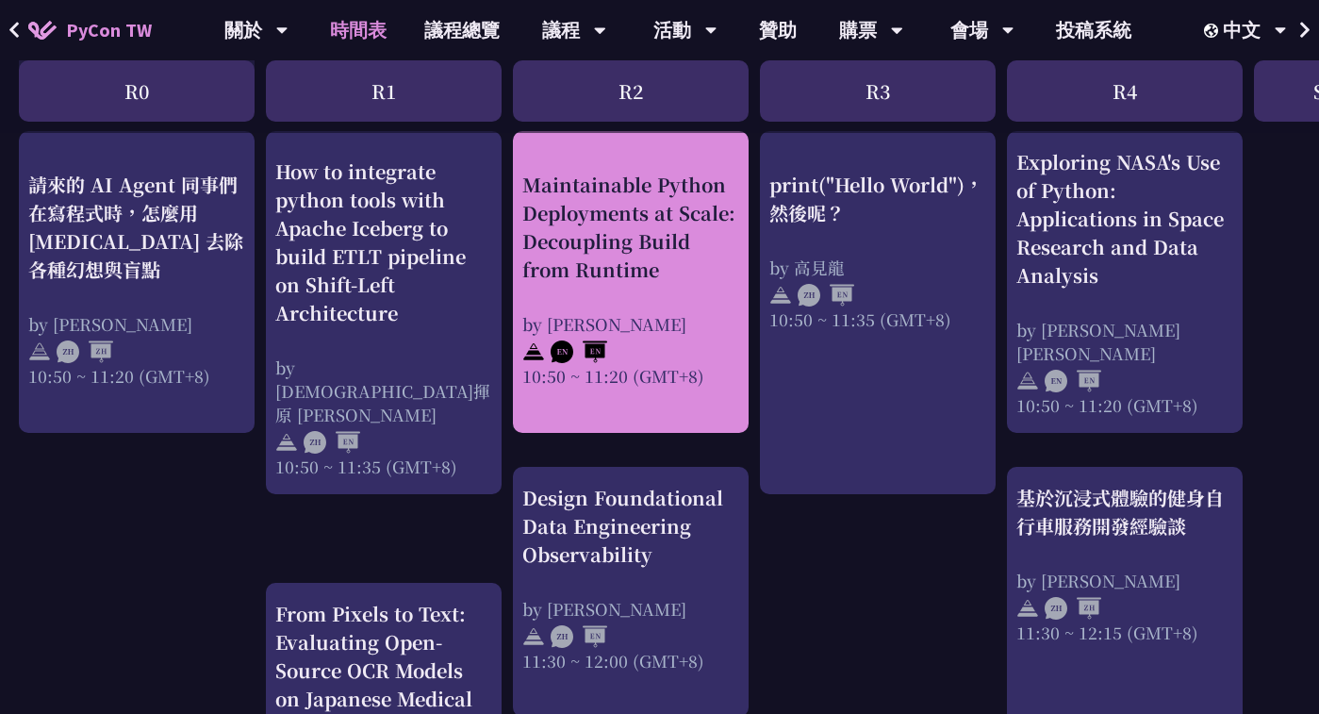
scroll to position [729, 2]
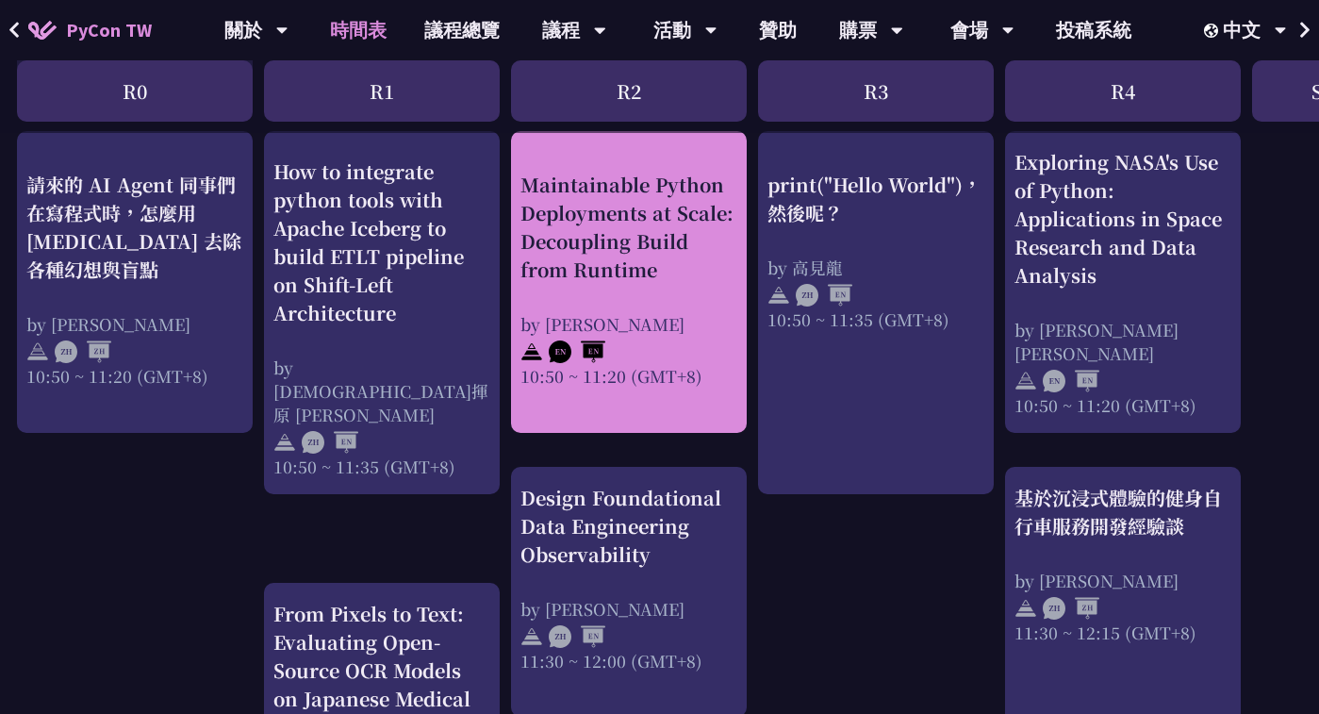
click at [659, 320] on div "by [PERSON_NAME] [PERSON_NAME]" at bounding box center [629, 323] width 217 height 24
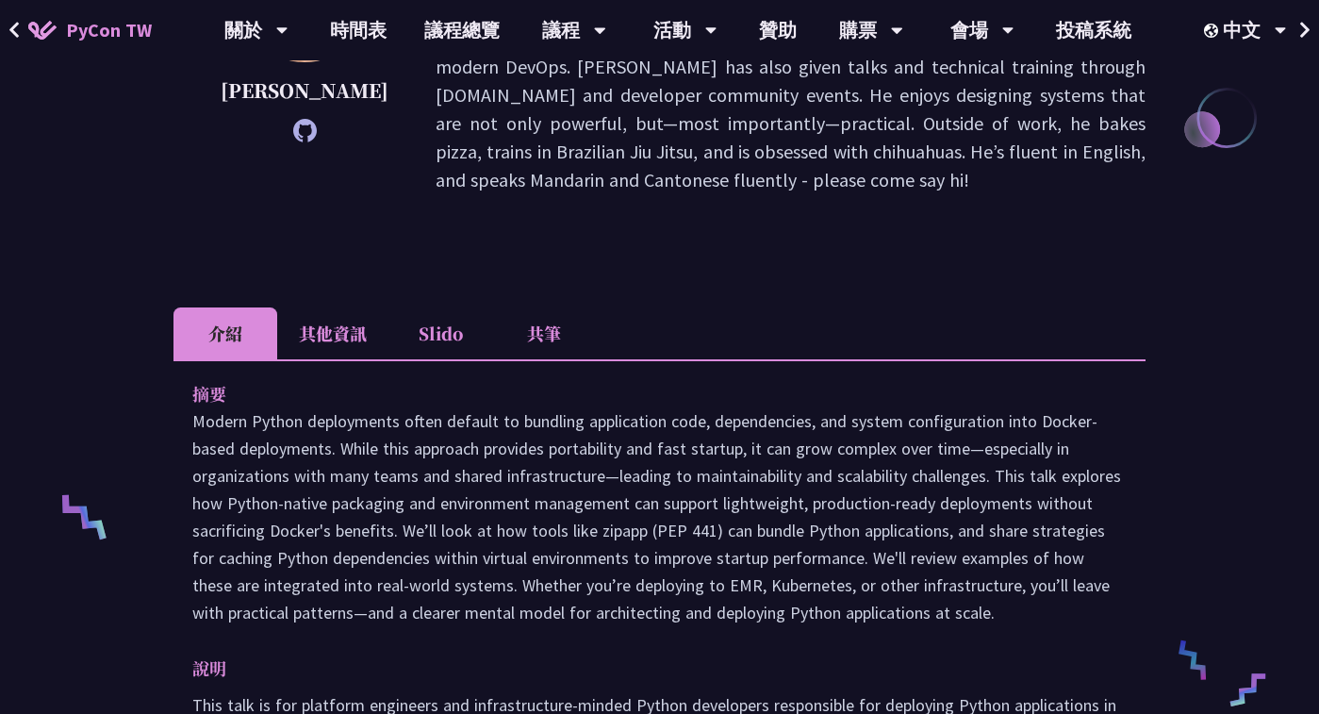
scroll to position [488, 0]
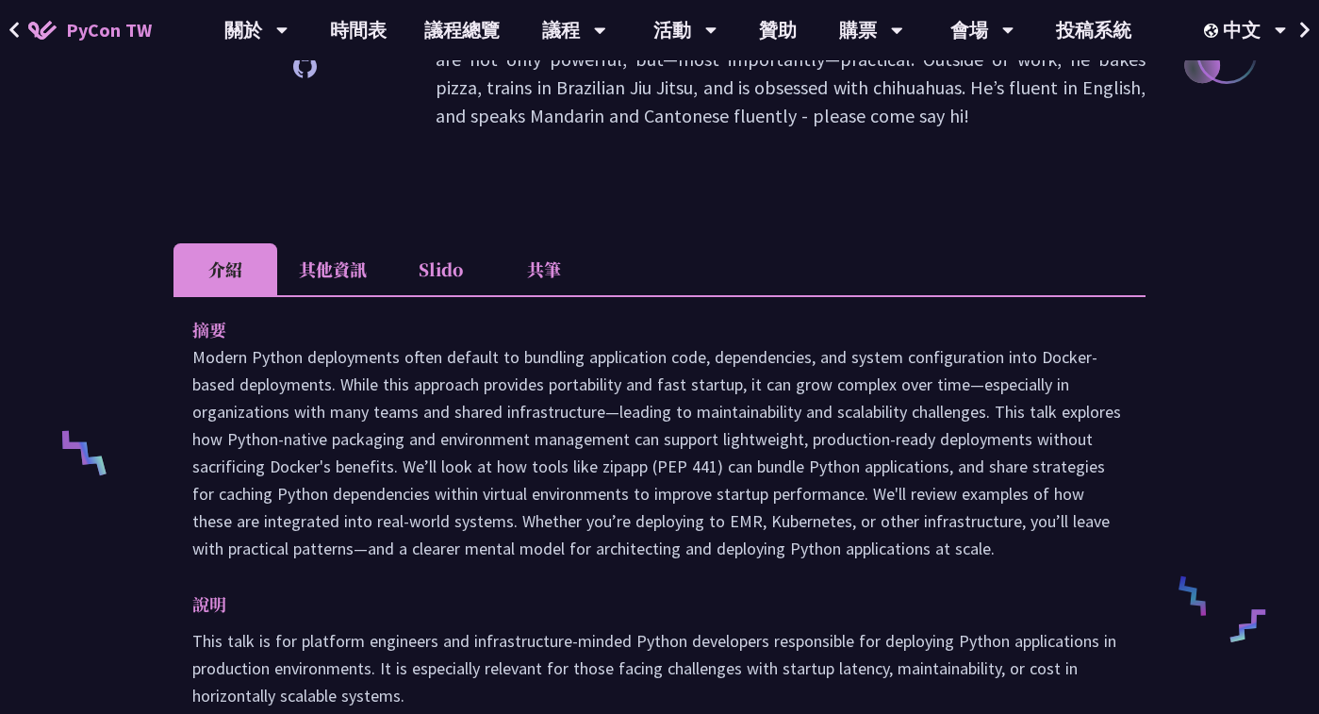
click at [446, 243] on li "Slido" at bounding box center [441, 269] width 104 height 52
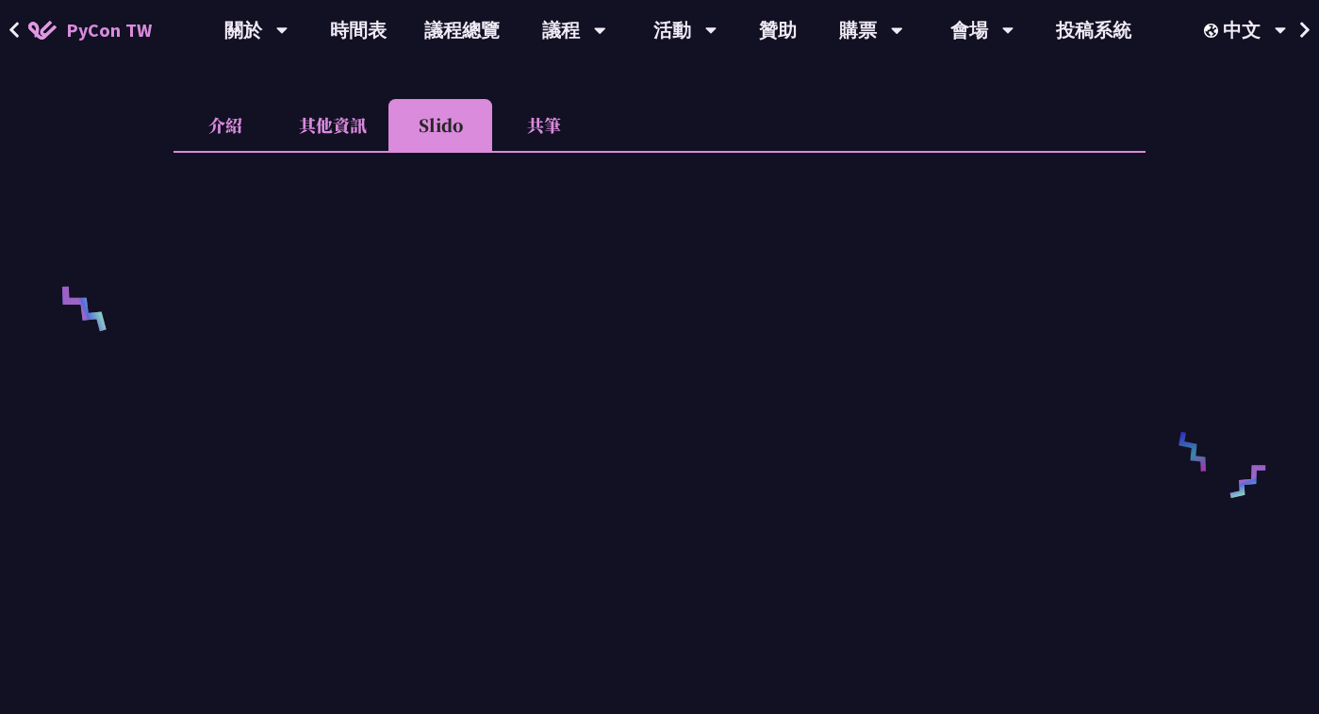
scroll to position [636, 0]
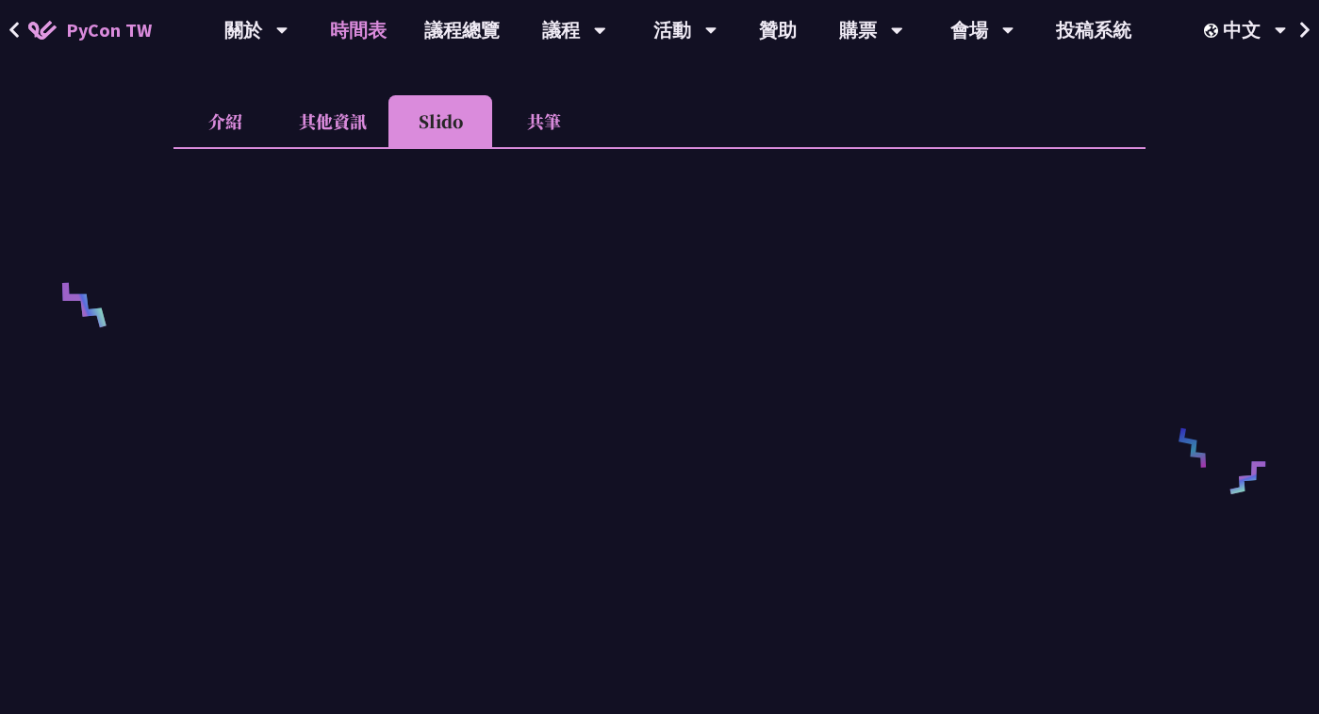
click at [352, 25] on link "時間表" at bounding box center [358, 30] width 94 height 60
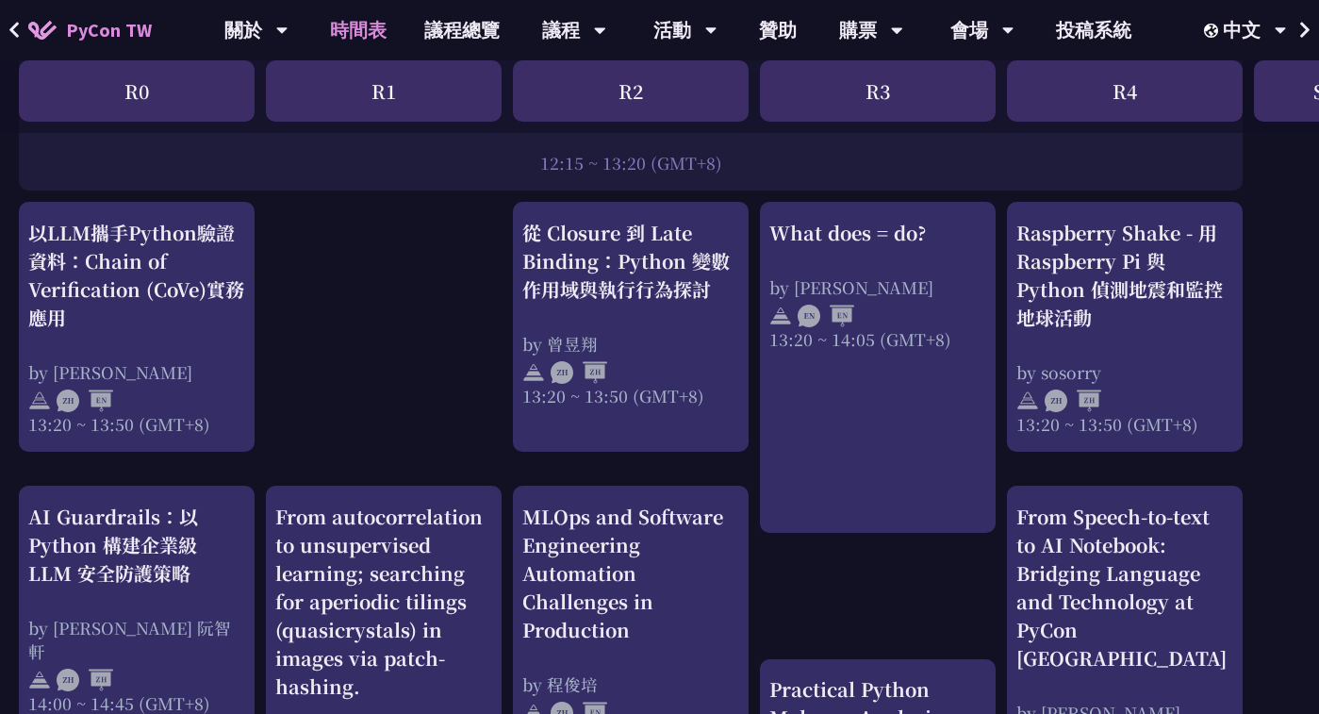
scroll to position [1588, 0]
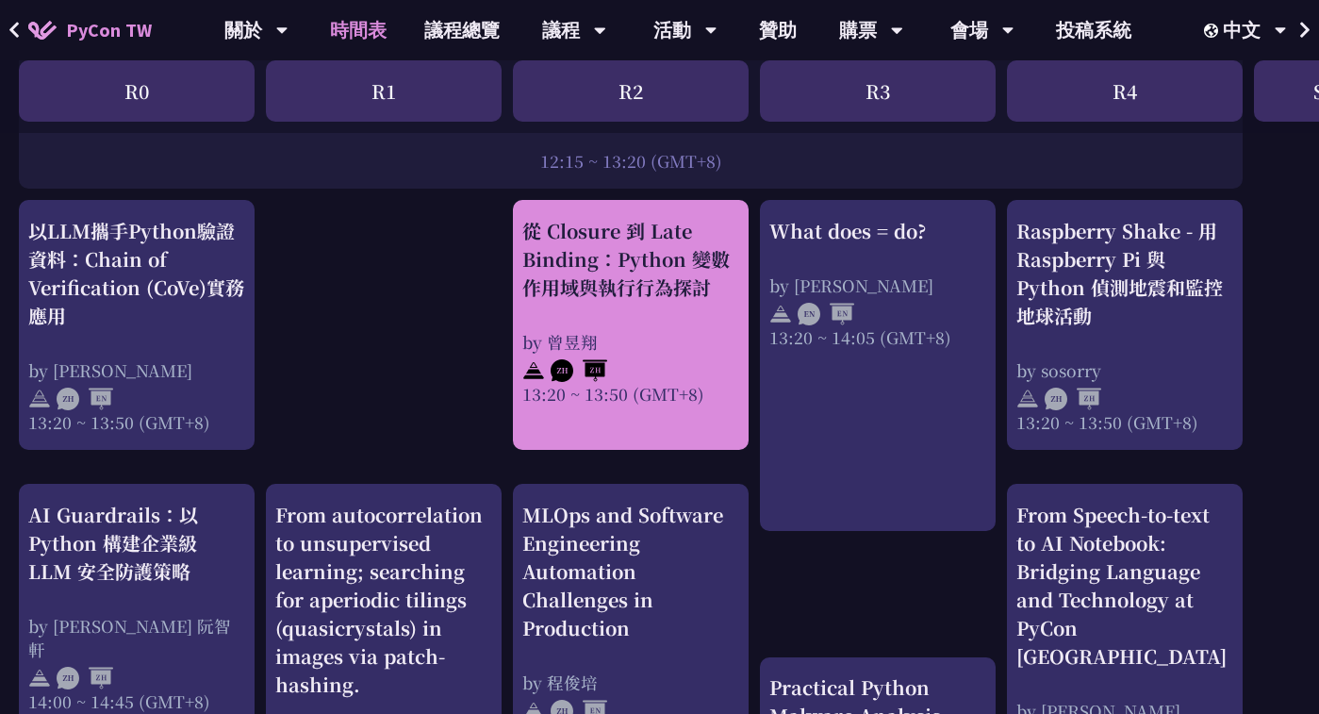
click at [610, 313] on div "從 Closure 到 Late Binding：Python 變數作用域與執行行為探討 by 曾昱翔 13:20 ~ 13:50 (GMT+8)" at bounding box center [630, 311] width 217 height 189
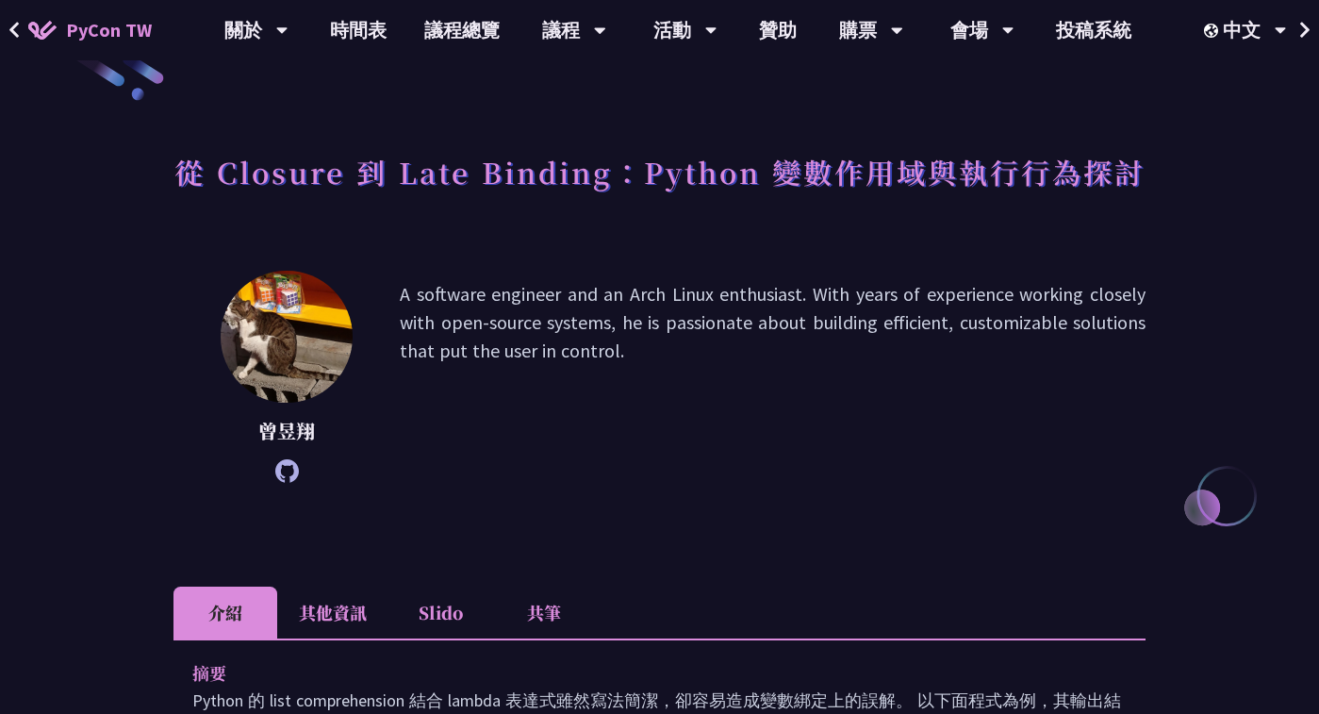
scroll to position [59, 0]
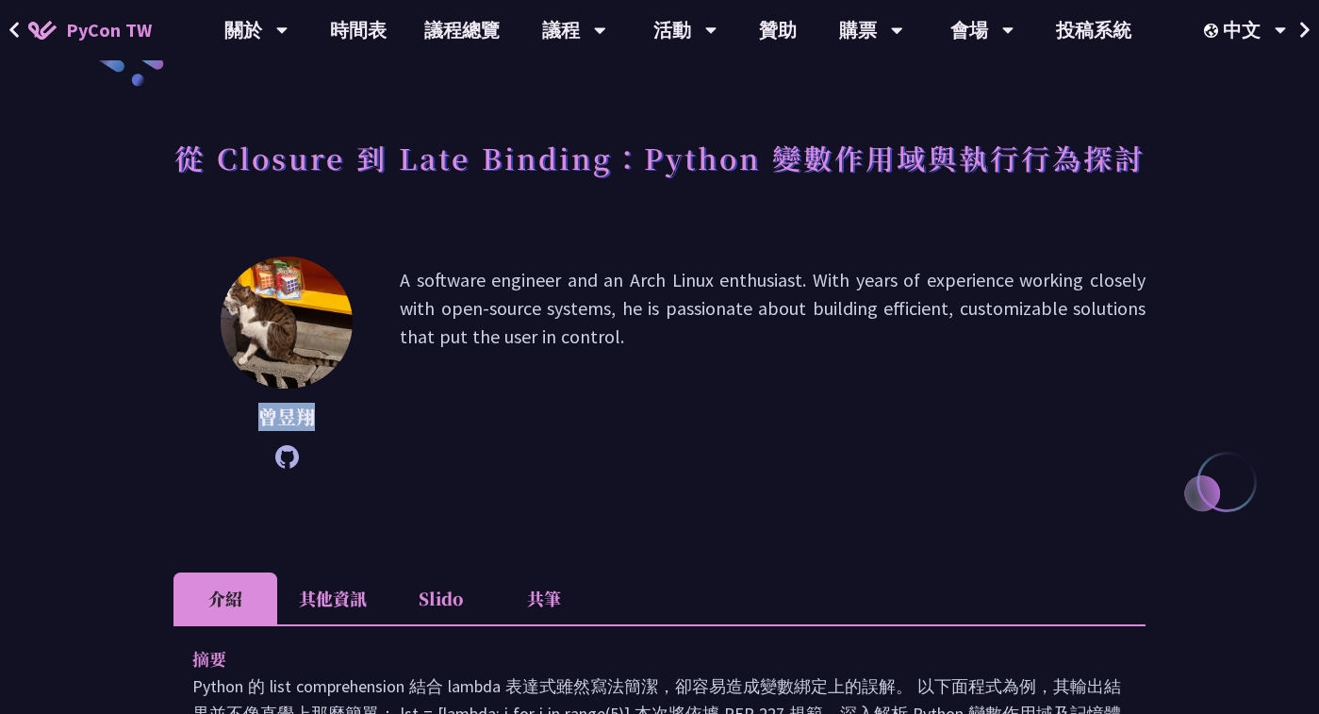
drag, startPoint x: 252, startPoint y: 413, endPoint x: 324, endPoint y: 415, distance: 72.6
click at [324, 415] on p "曾昱翔" at bounding box center [287, 417] width 132 height 28
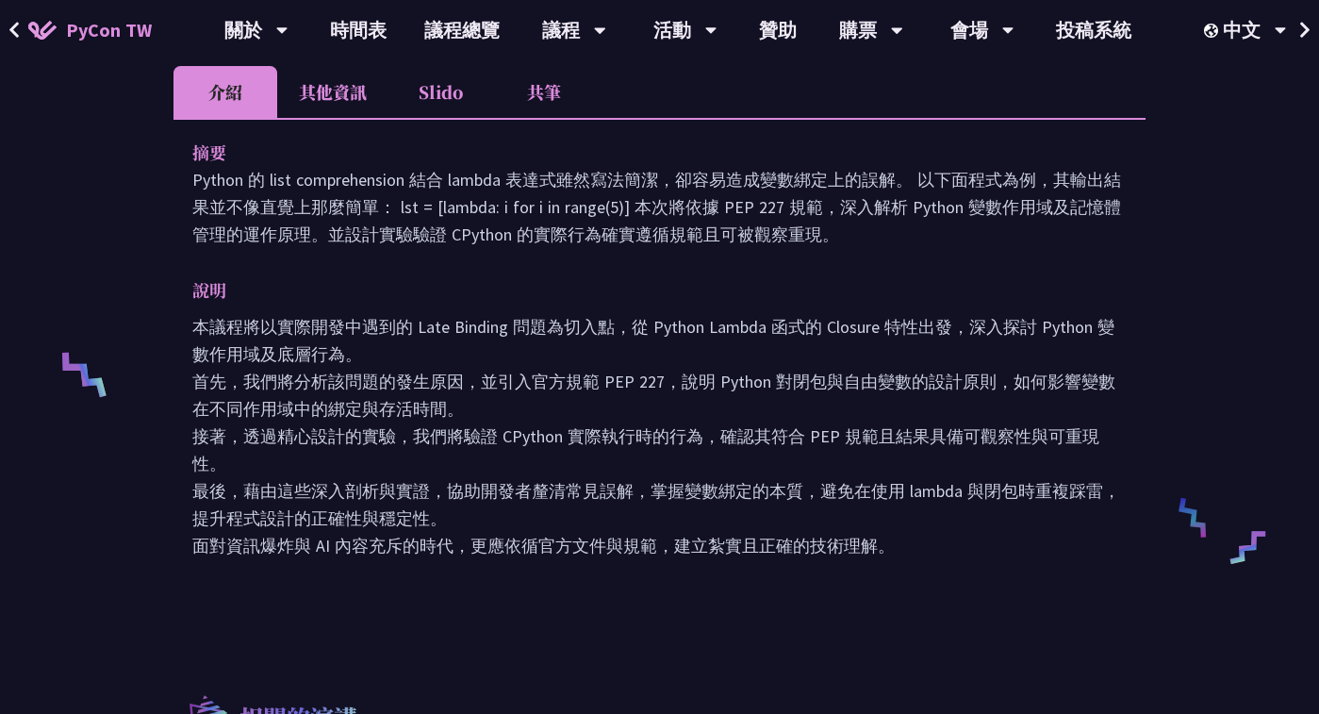
scroll to position [567, 0]
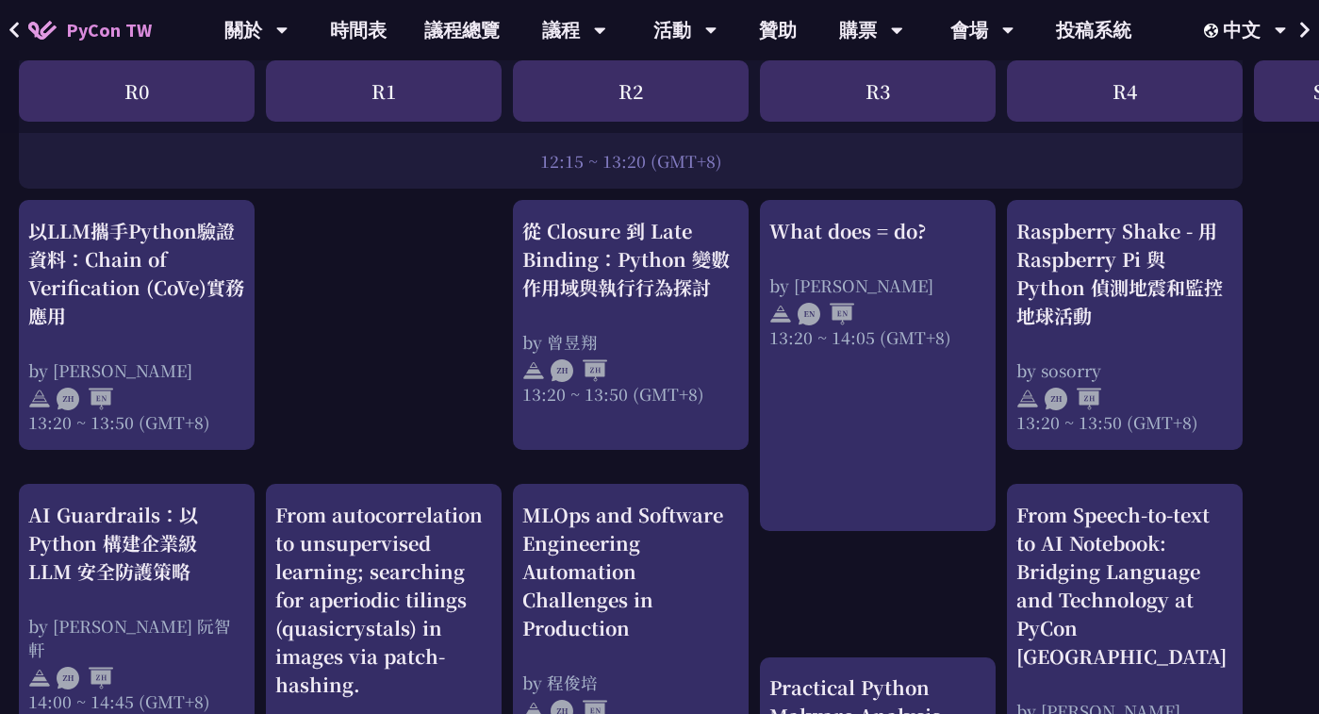
scroll to position [636, 0]
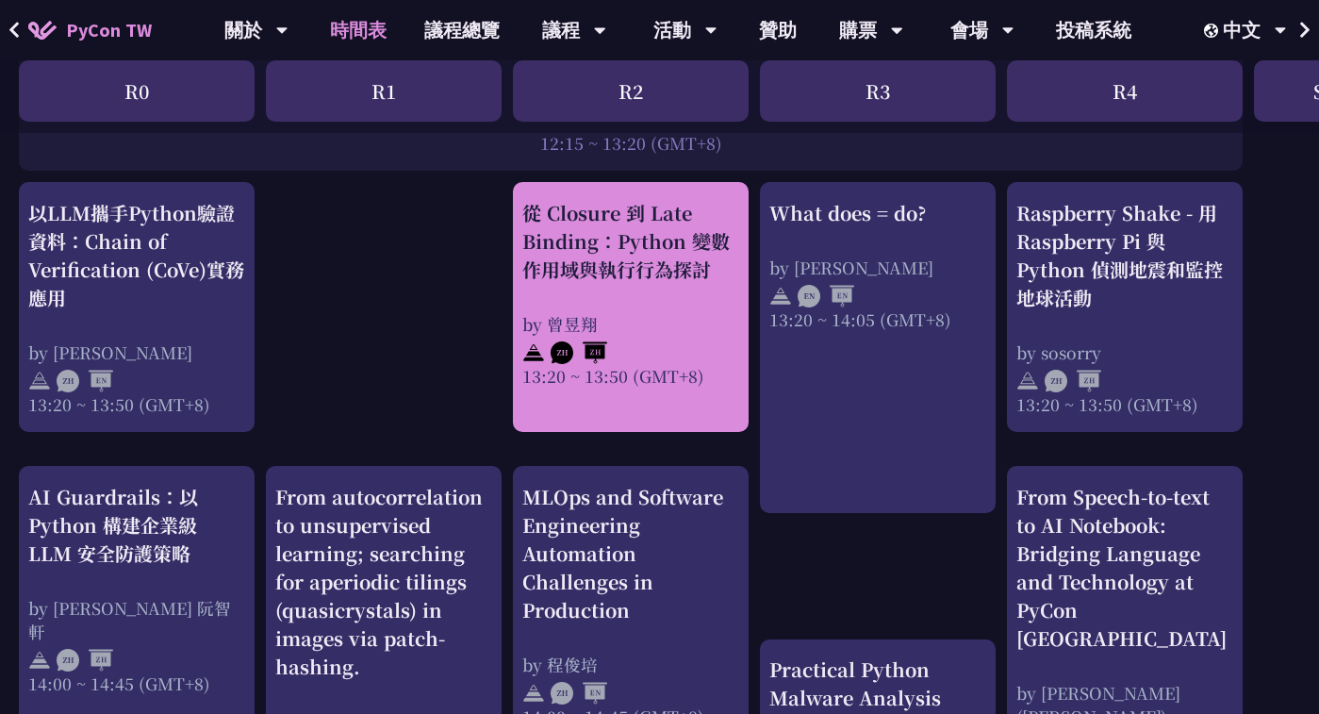
scroll to position [1612, 0]
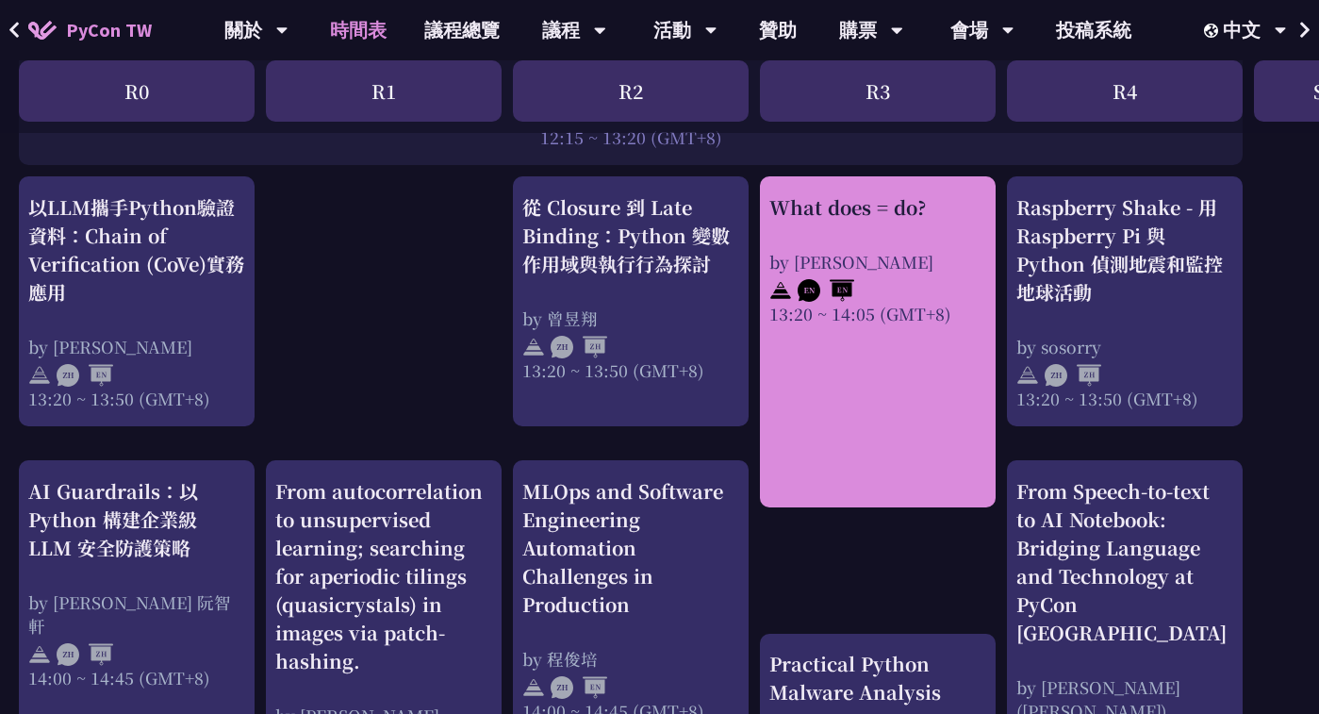
click at [796, 456] on link "What does = do? by Reuven M. Lerner 13:20 ~ 14:05 (GMT+8)" at bounding box center [878, 341] width 217 height 297
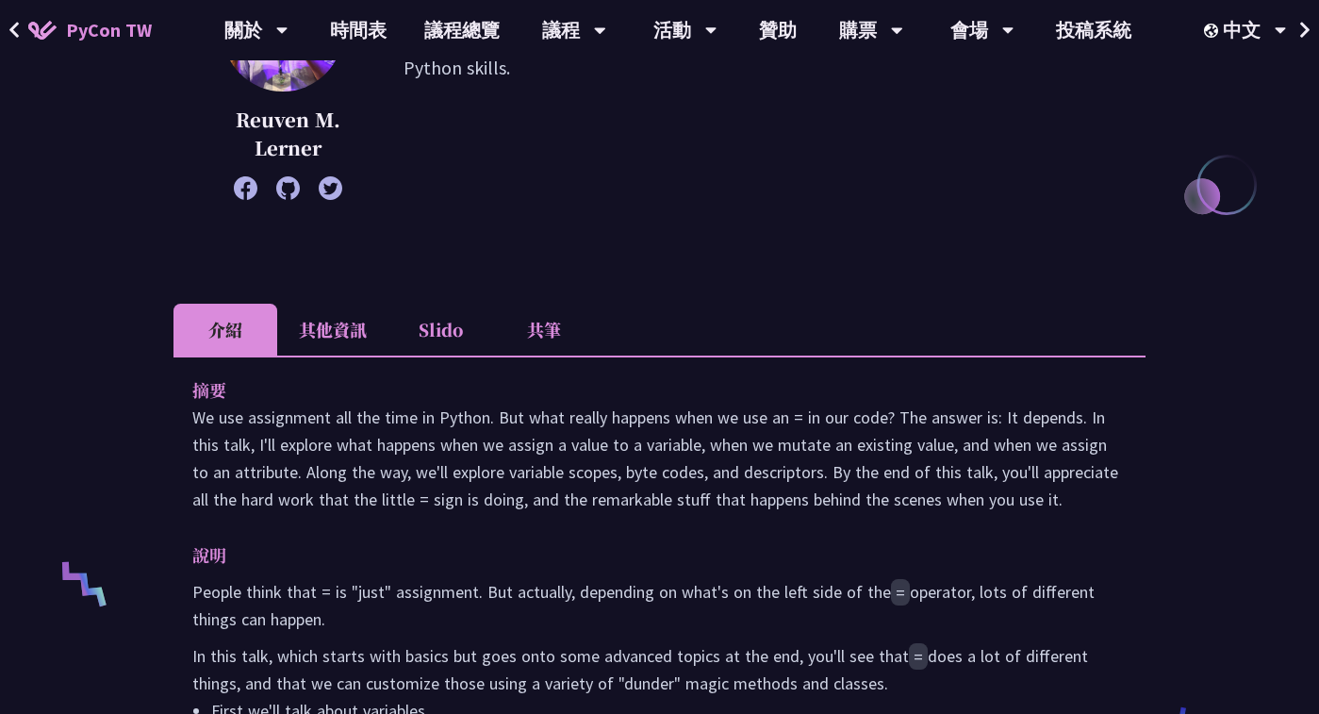
scroll to position [397, 0]
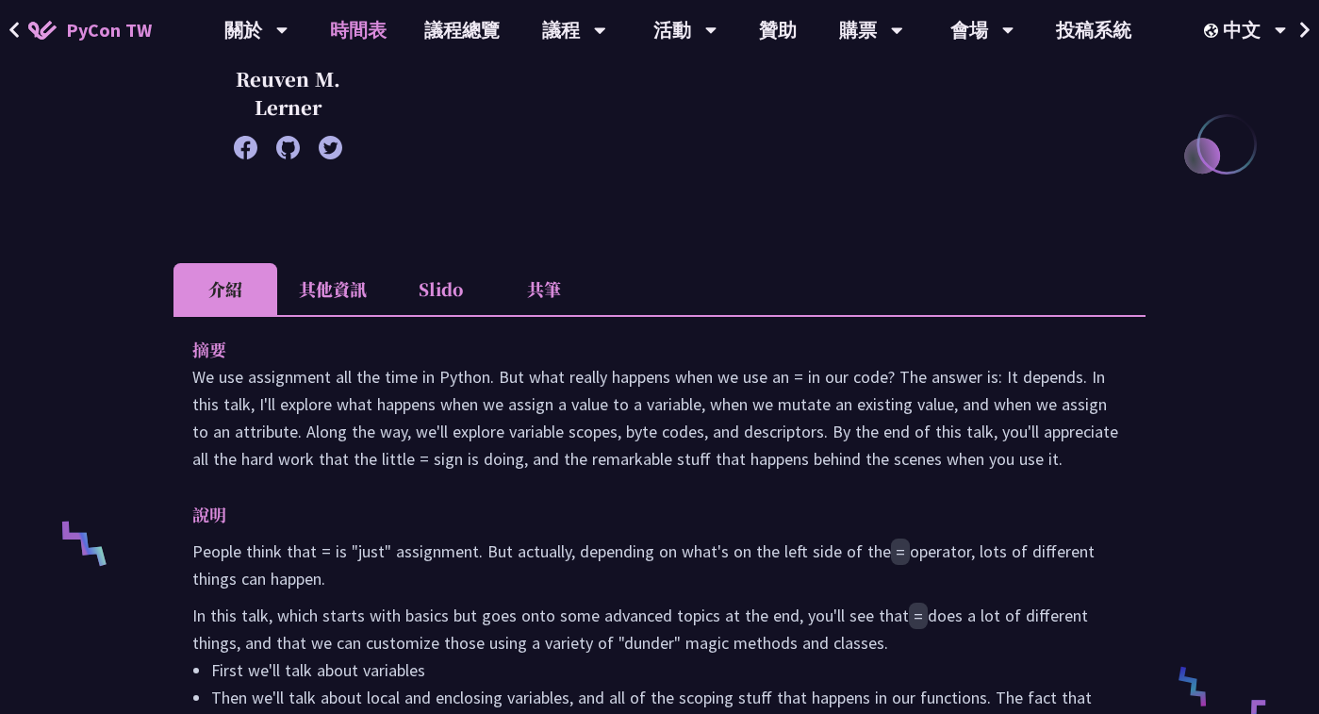
click at [355, 30] on link "時間表" at bounding box center [358, 30] width 94 height 60
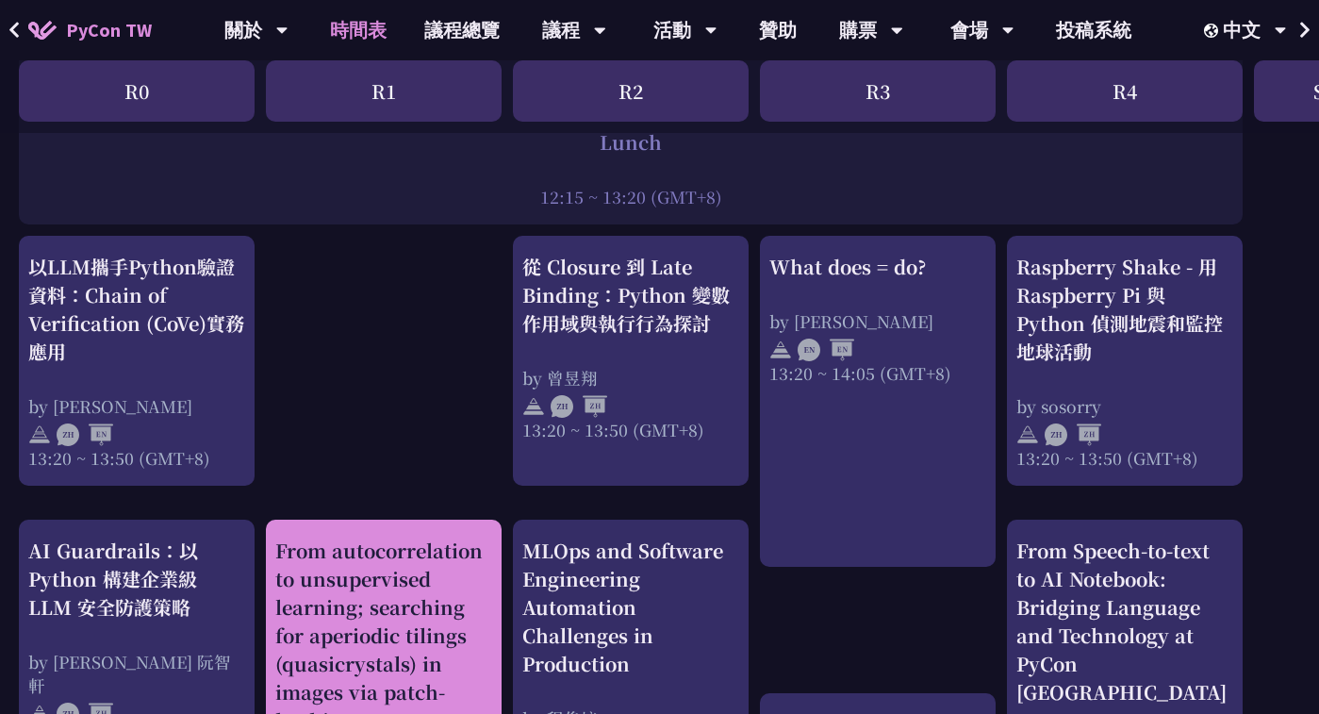
scroll to position [1548, 0]
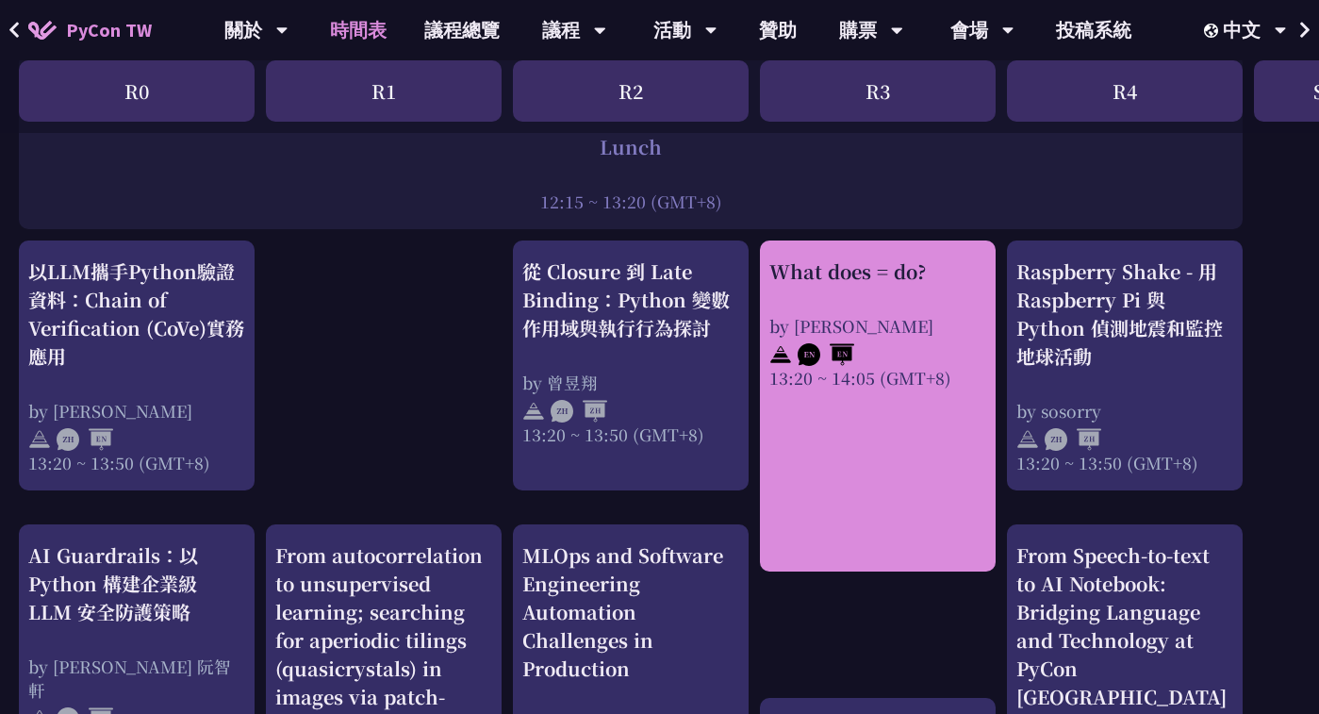
click at [811, 439] on link "What does = do? by Reuven M. Lerner 13:20 ~ 14:05 (GMT+8)" at bounding box center [878, 405] width 217 height 297
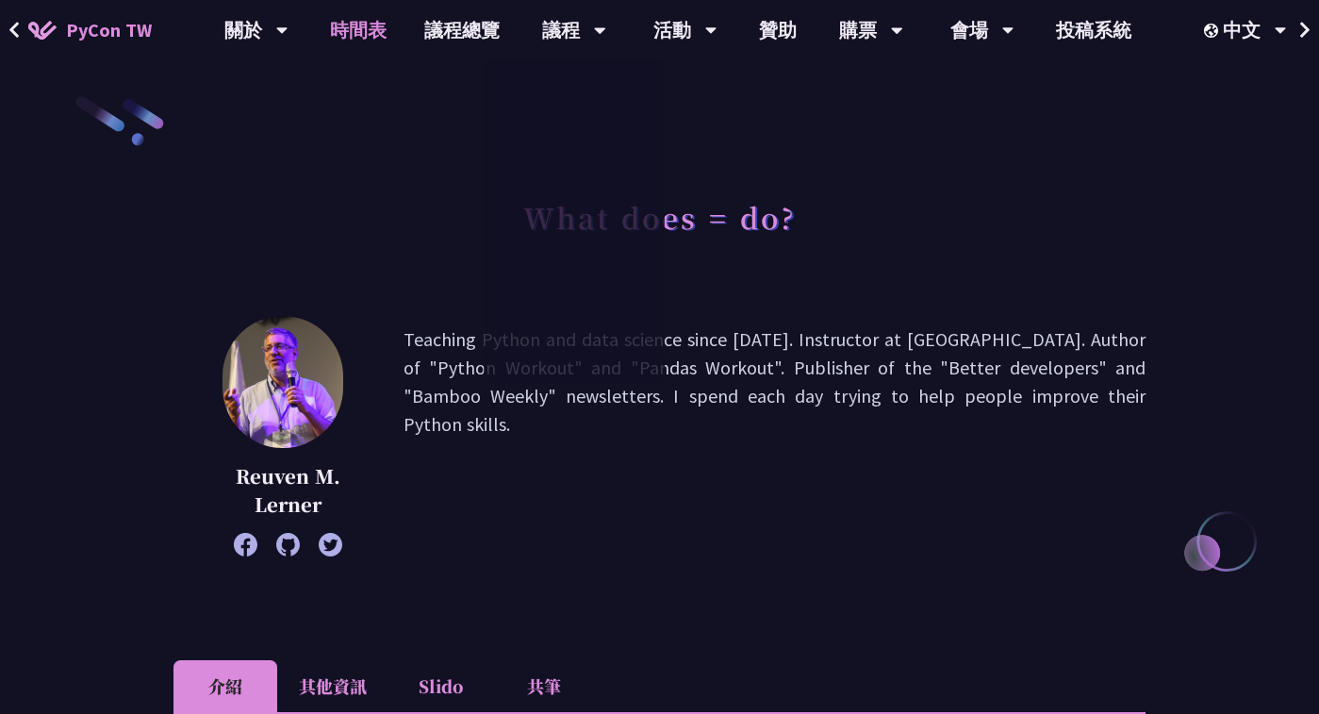
click at [357, 34] on link "時間表" at bounding box center [358, 30] width 94 height 60
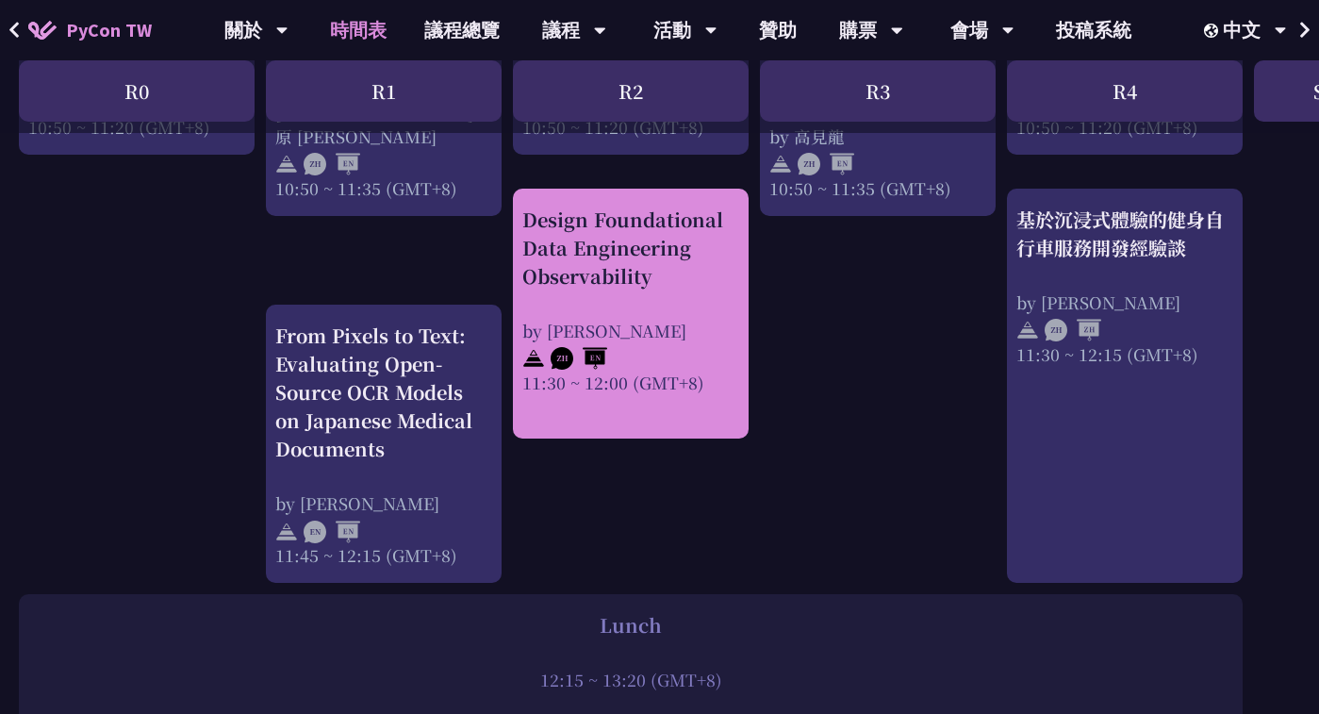
scroll to position [1005, 0]
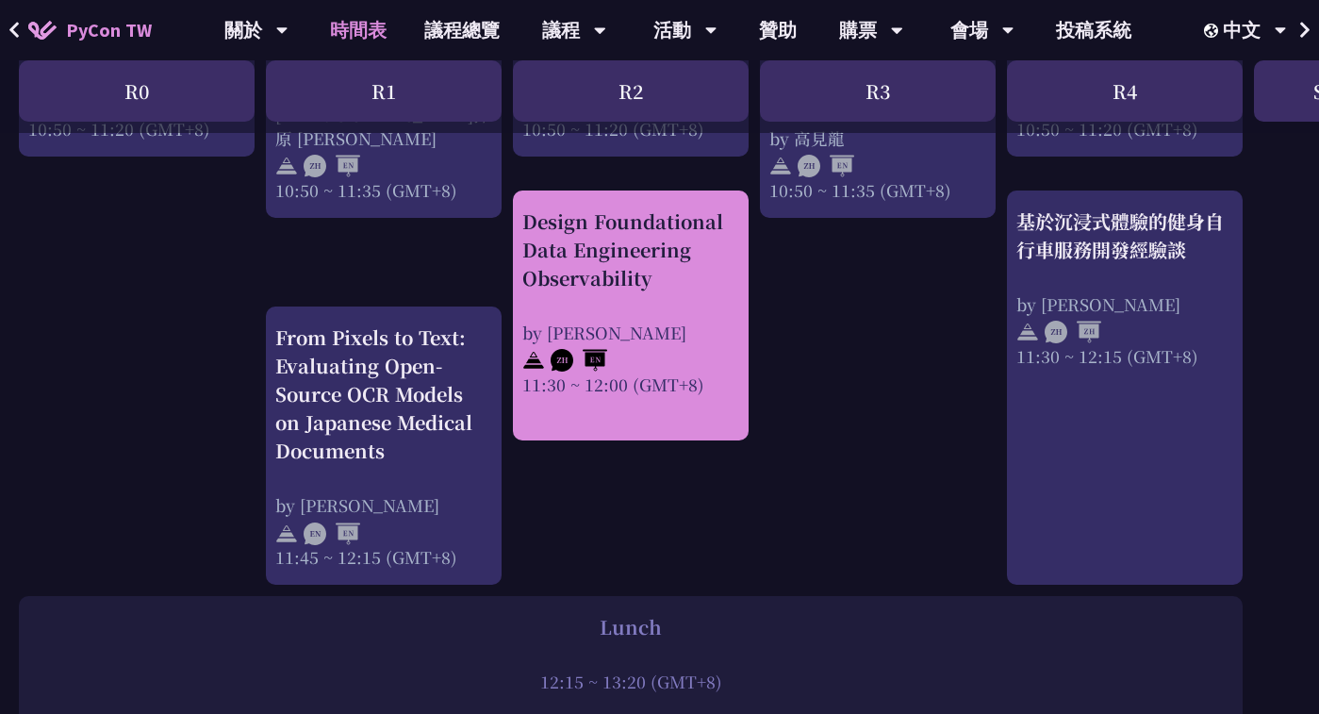
click at [587, 281] on div "Design Foundational Data Engineering Observability" at bounding box center [630, 249] width 217 height 85
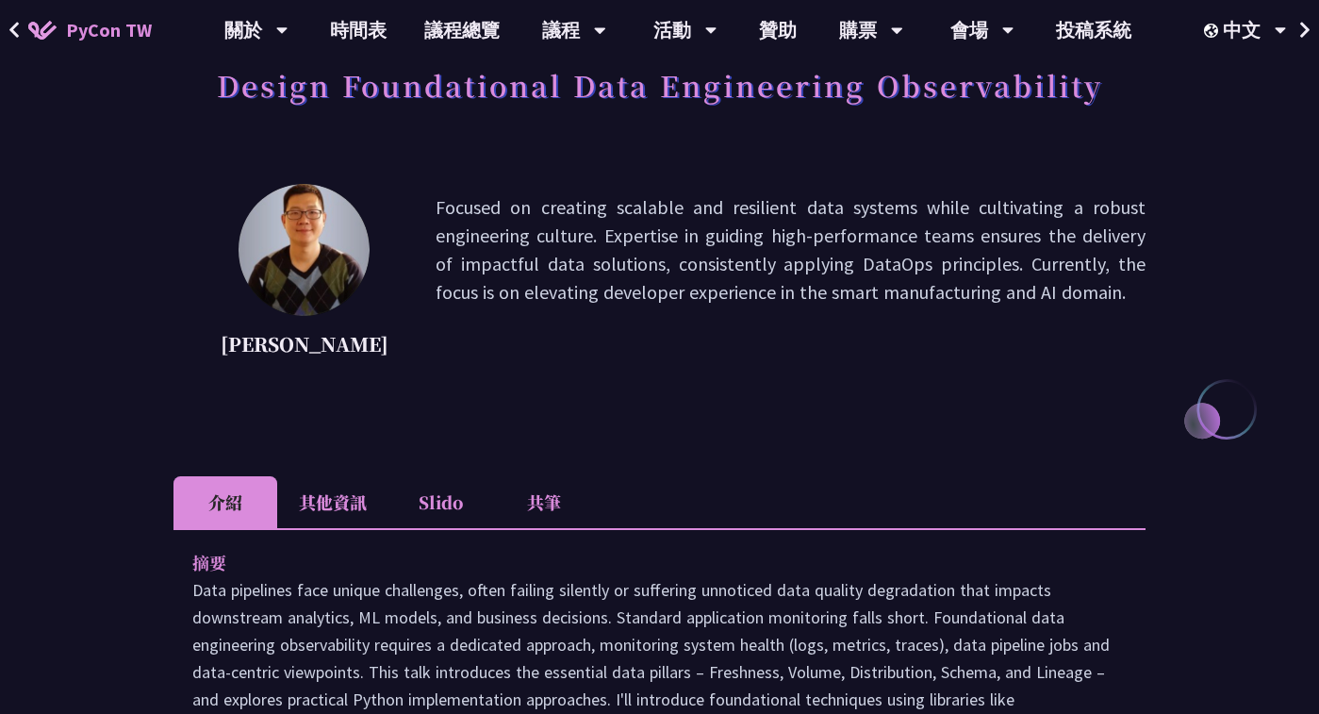
scroll to position [148, 0]
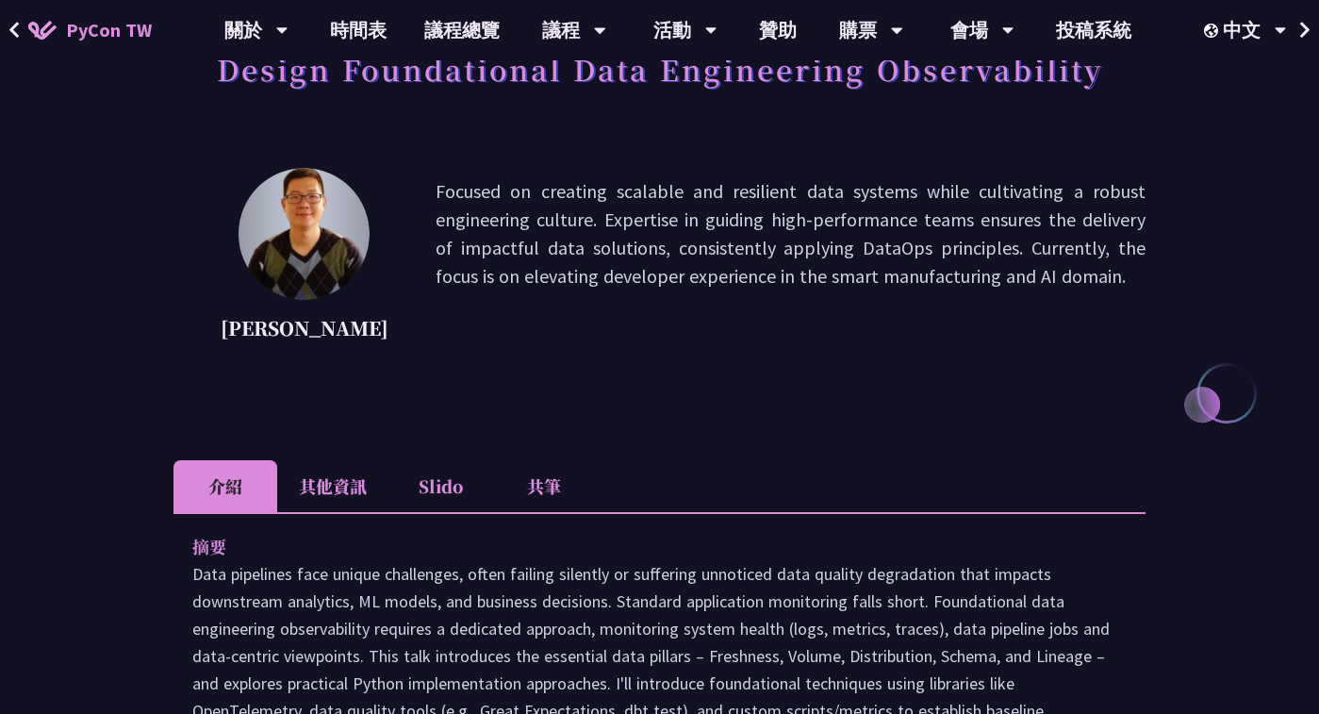
click at [444, 477] on li "Slido" at bounding box center [441, 486] width 104 height 52
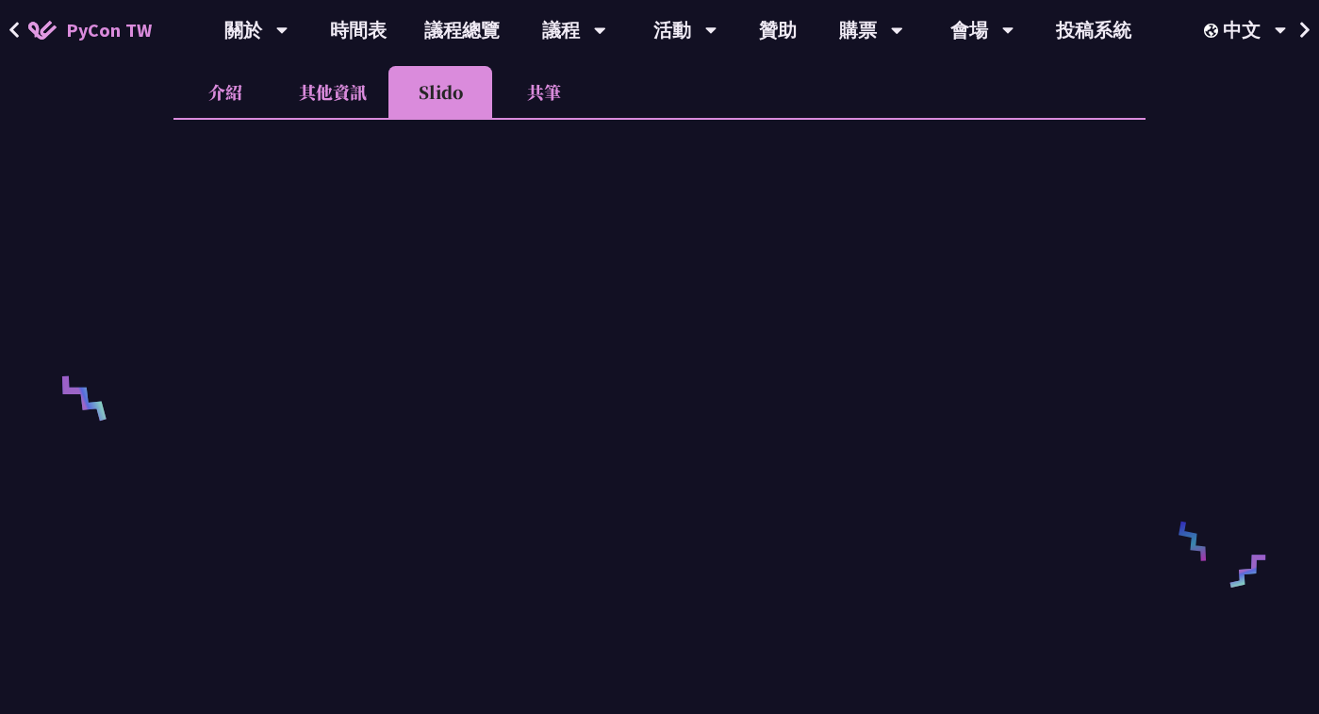
scroll to position [530, 0]
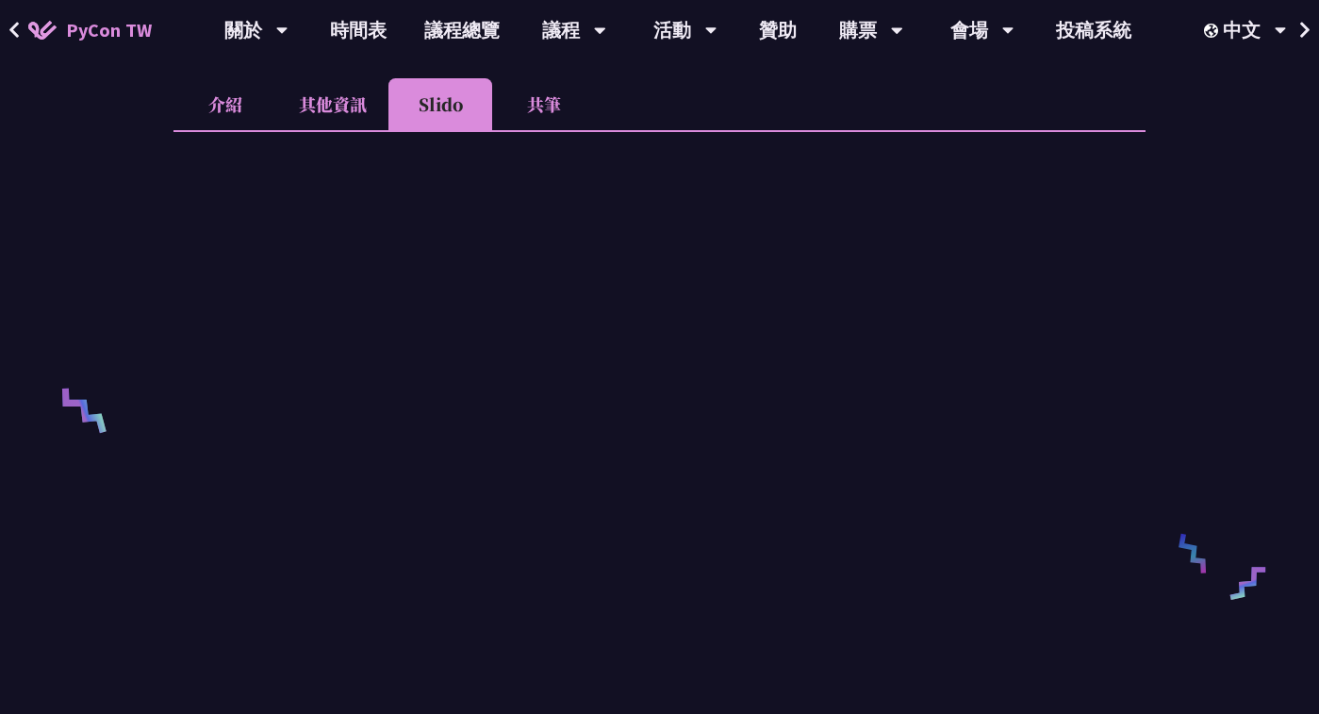
click at [555, 107] on li "共筆" at bounding box center [544, 104] width 104 height 52
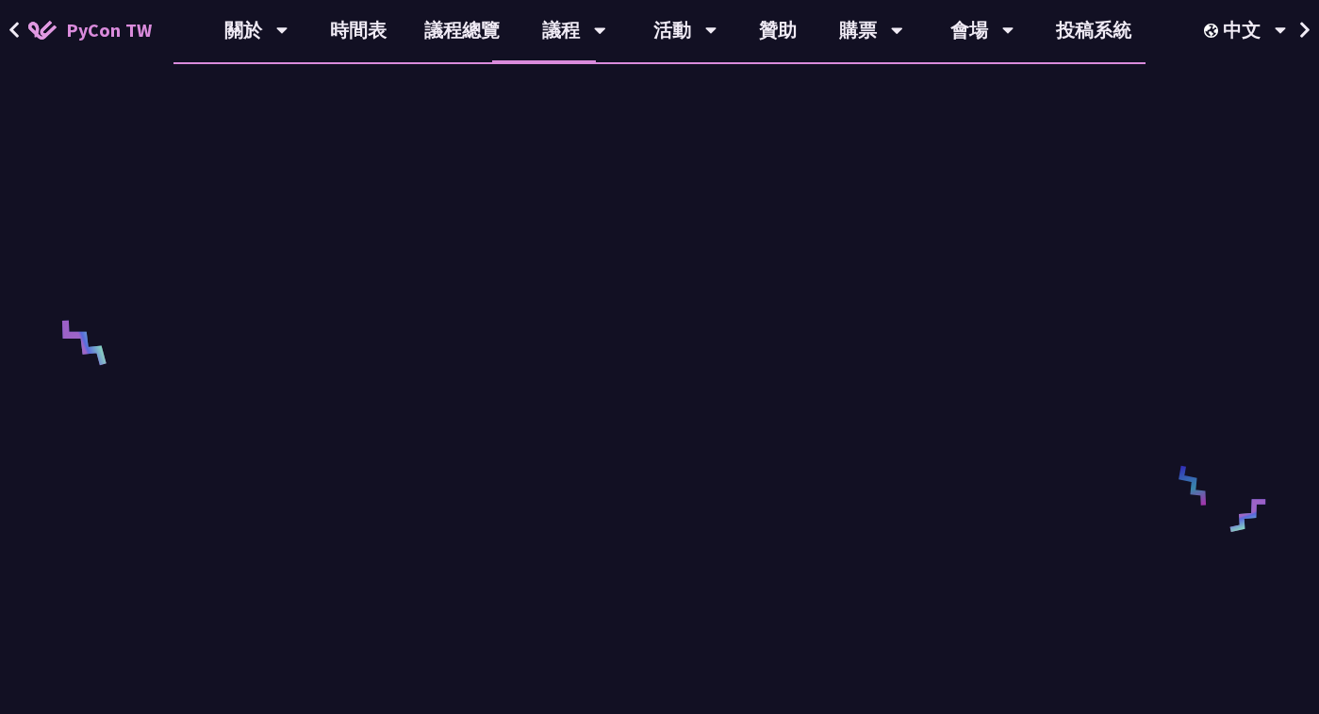
scroll to position [490, 0]
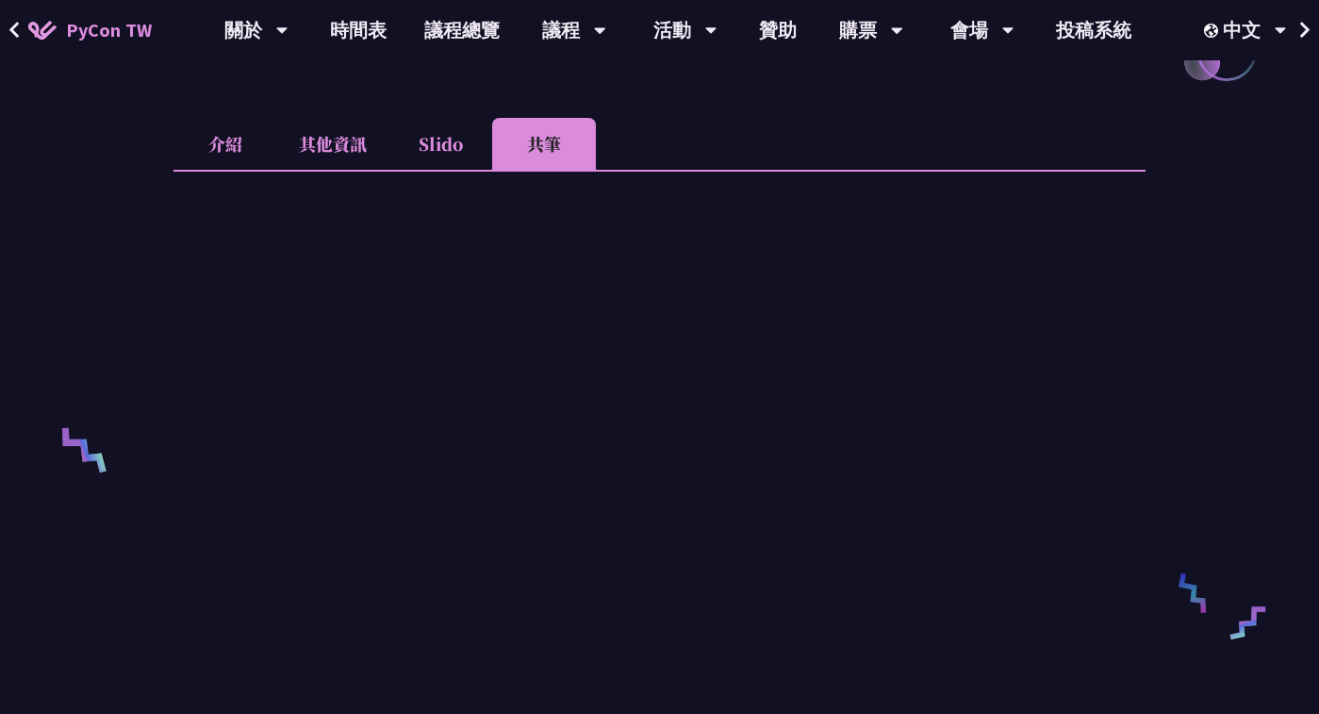
click at [456, 144] on li "Slido" at bounding box center [441, 144] width 104 height 52
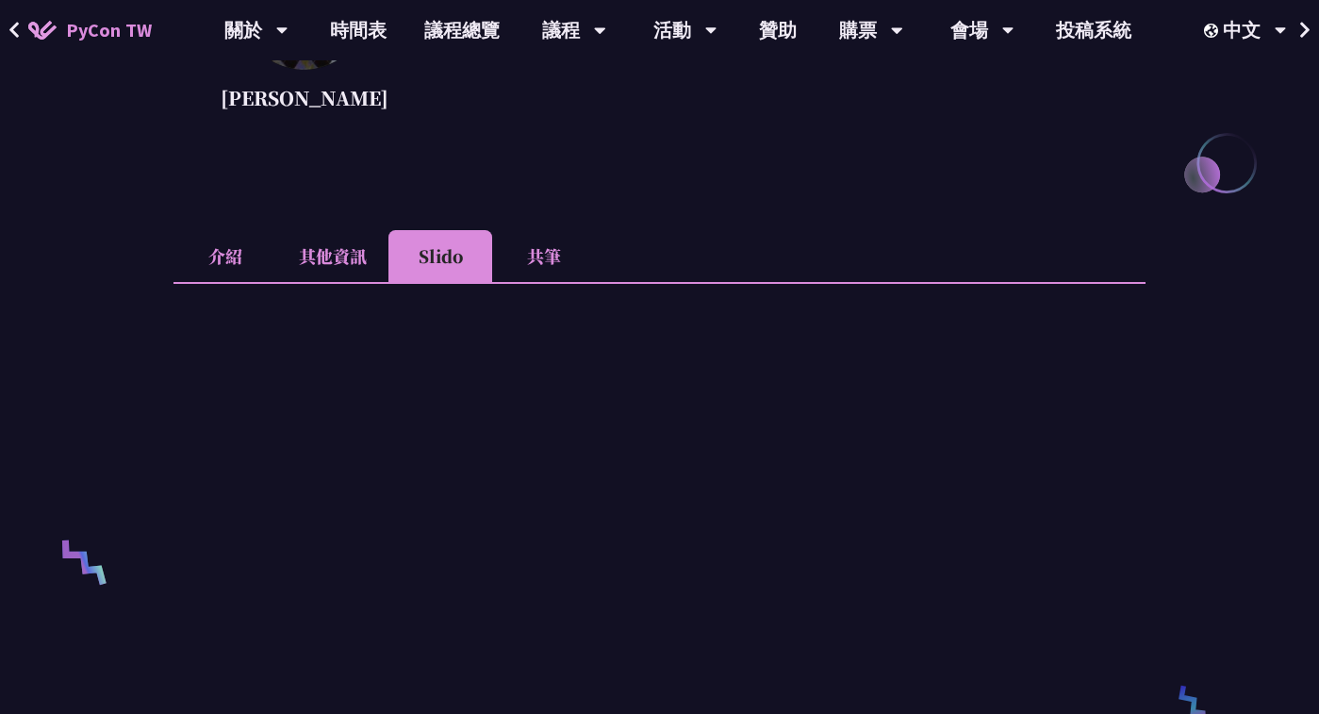
scroll to position [345, 0]
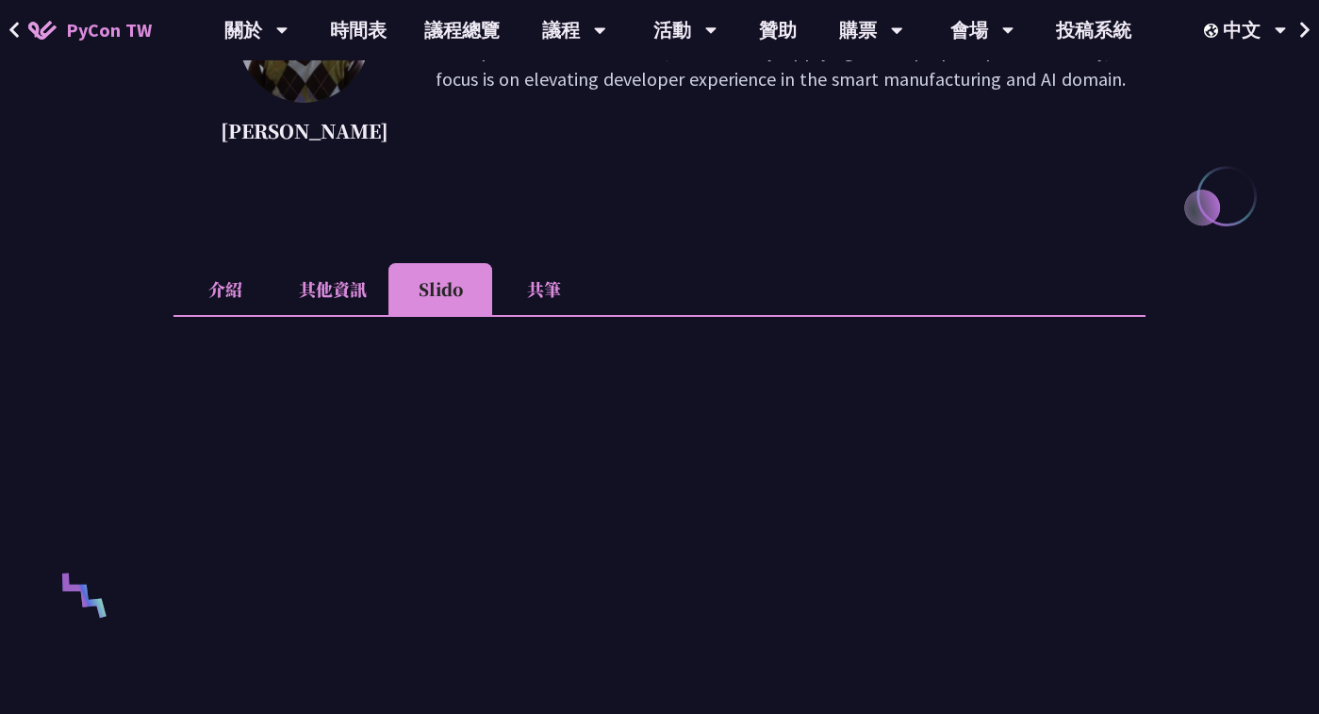
click at [529, 276] on li "共筆" at bounding box center [544, 289] width 104 height 52
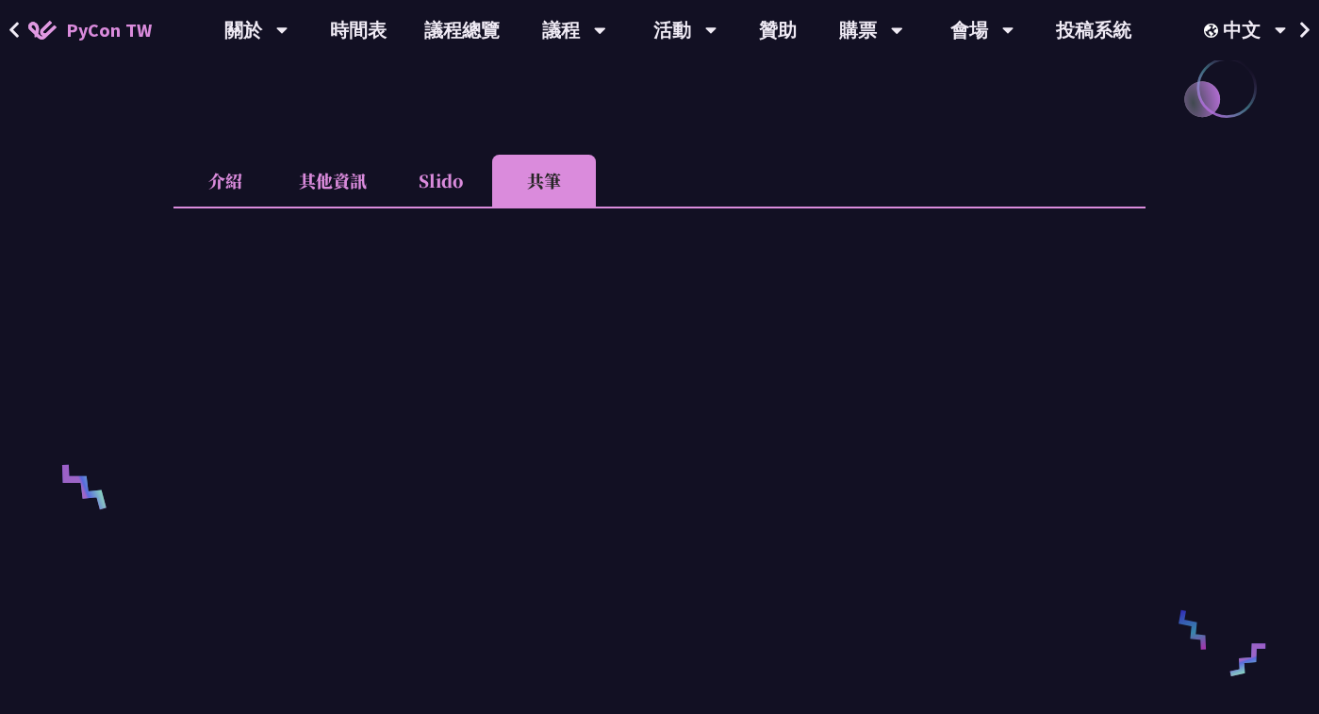
scroll to position [0, 0]
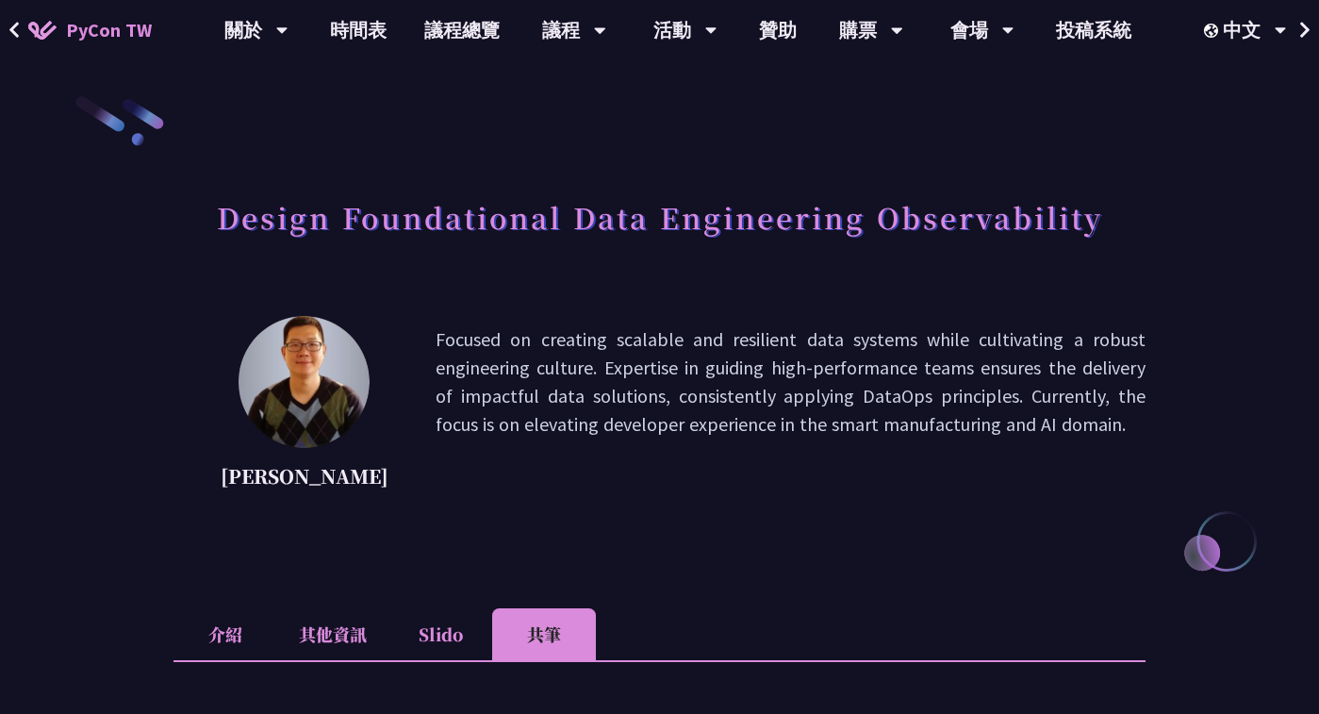
click at [423, 620] on li "Slido" at bounding box center [441, 634] width 104 height 52
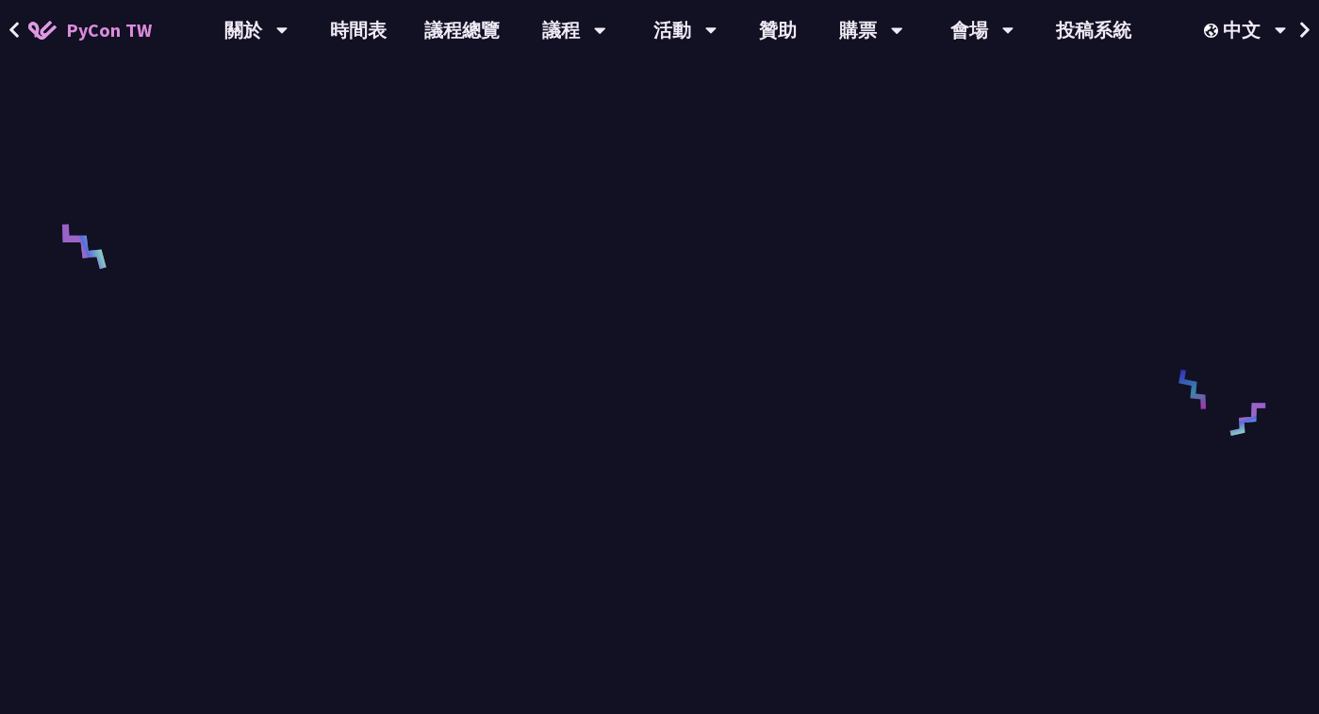
scroll to position [698, 0]
